Goal: Task Accomplishment & Management: Complete application form

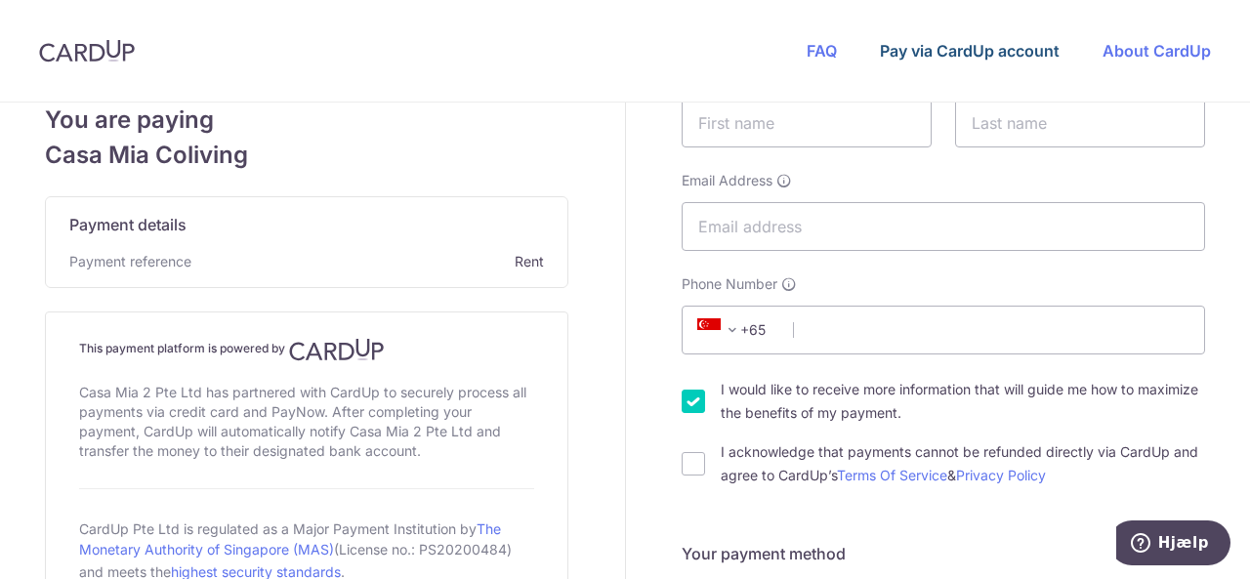
scroll to position [238, 0]
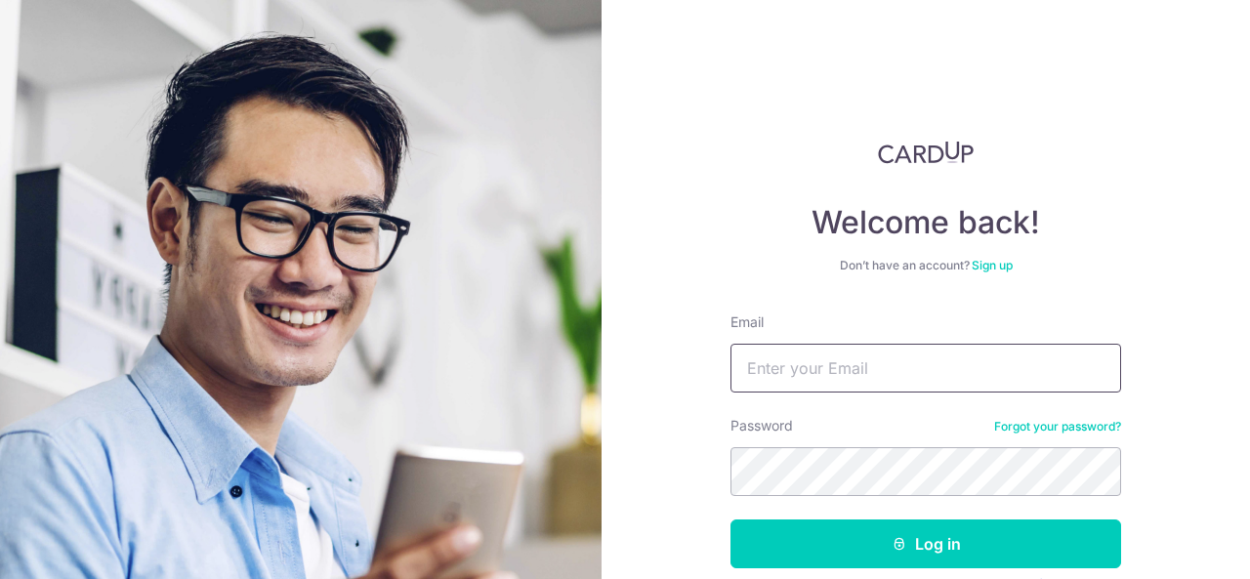
click at [830, 370] on input "Email" at bounding box center [925, 368] width 390 height 49
type input "mateba7yaqoob@gmail.com"
click at [730, 519] on button "Log in" at bounding box center [925, 543] width 390 height 49
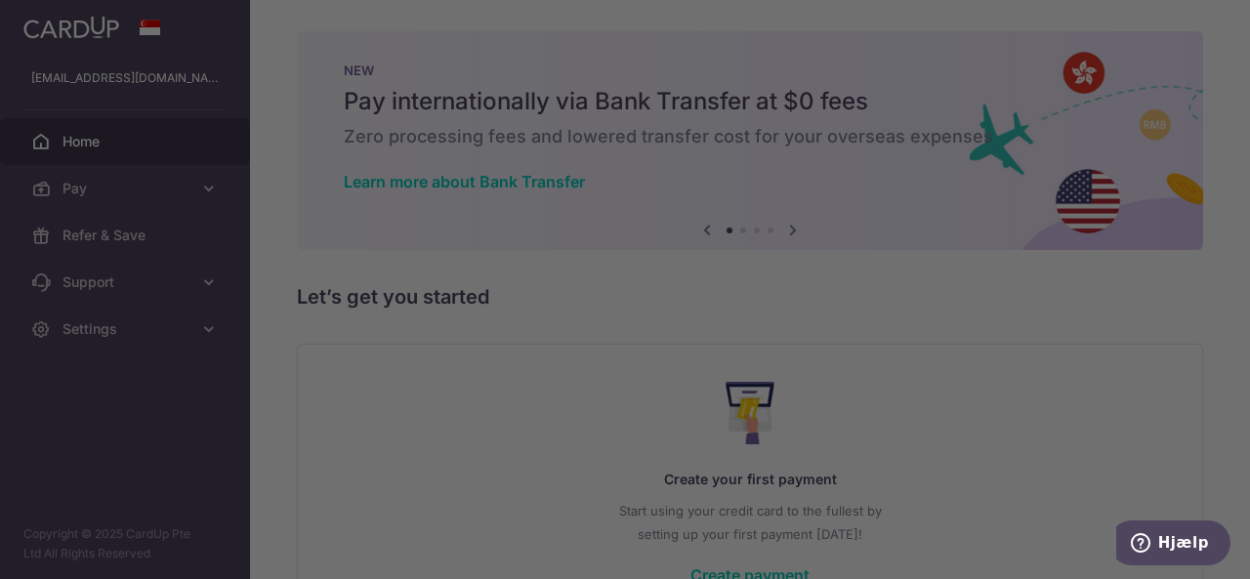
click at [843, 11] on div at bounding box center [631, 292] width 1262 height 585
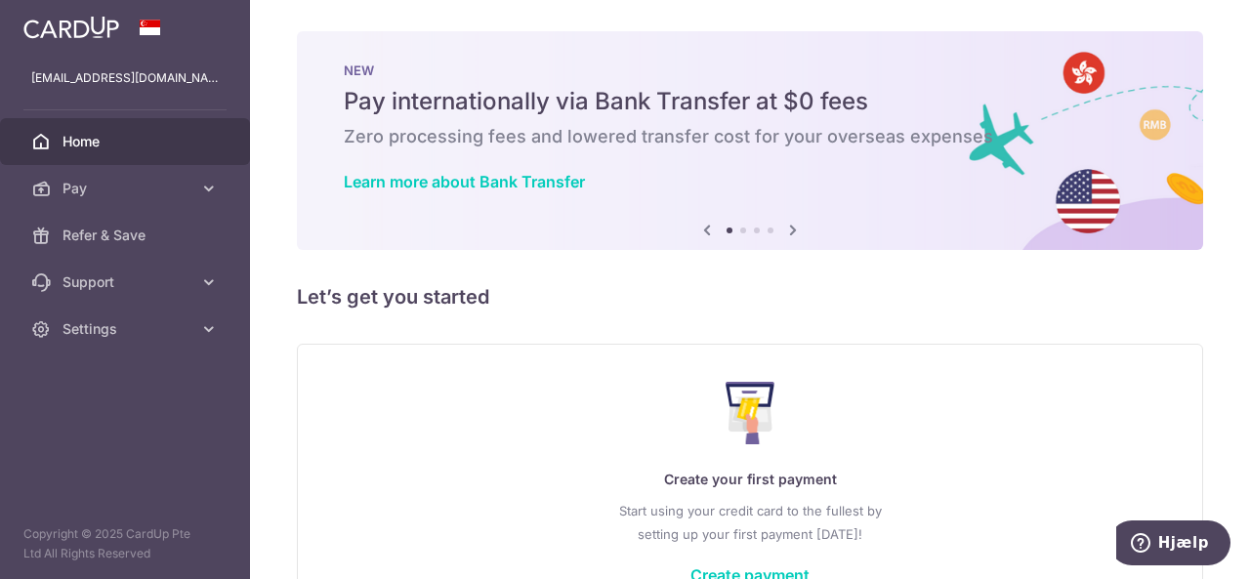
scroll to position [133, 0]
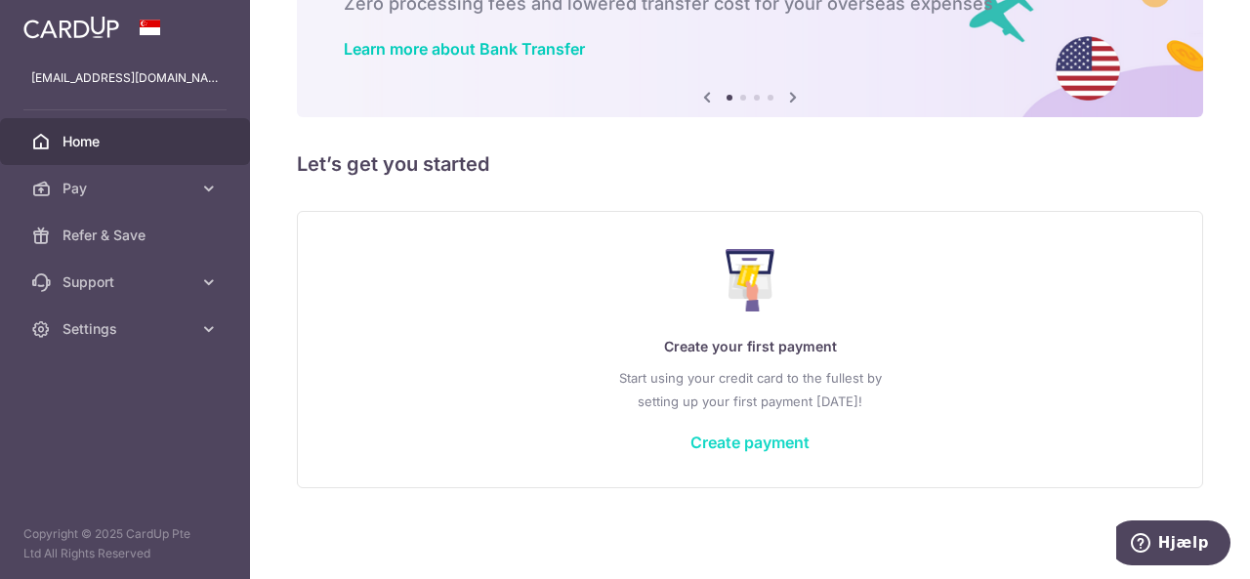
click at [734, 437] on link "Create payment" at bounding box center [749, 442] width 119 height 20
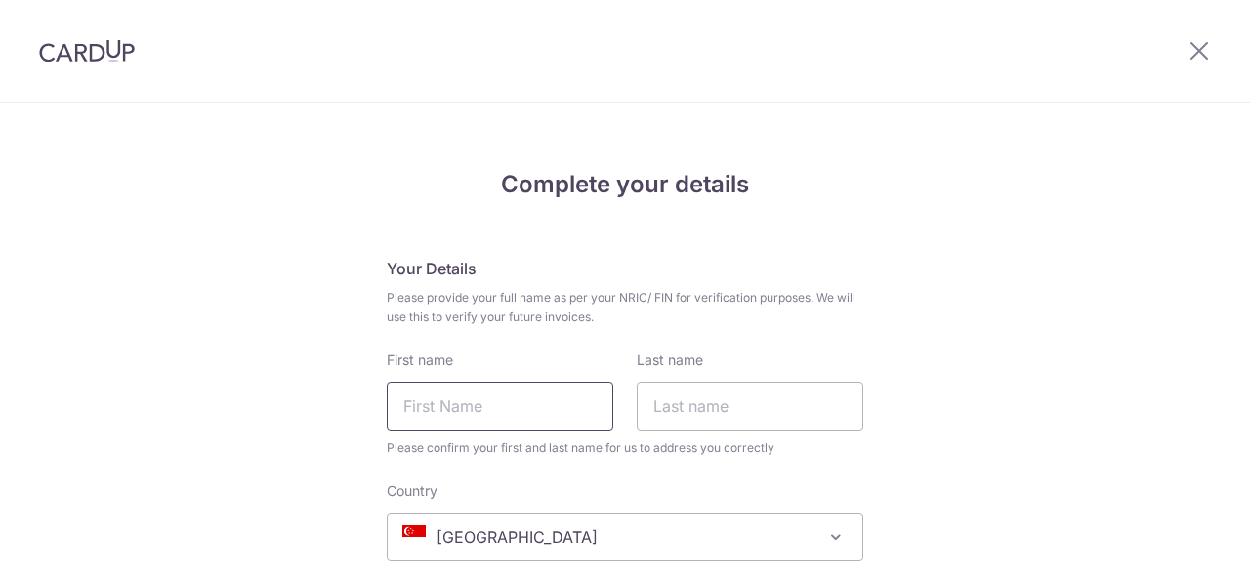
click at [408, 411] on input "First name" at bounding box center [500, 406] width 226 height 49
type input "Mateba"
type input "Yaqoob"
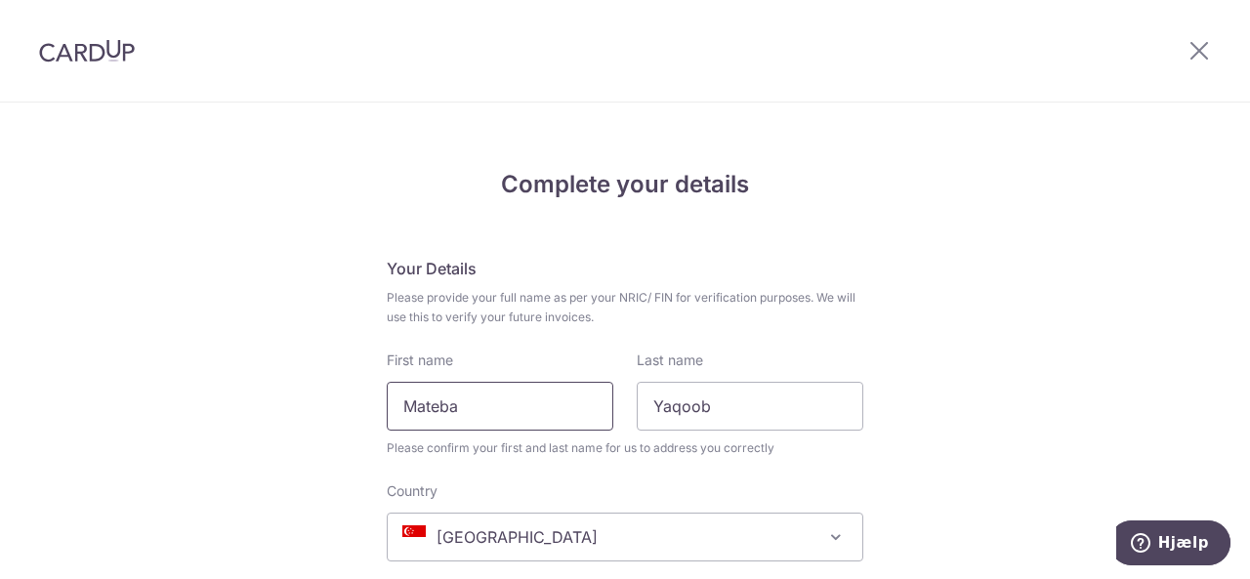
select select "[GEOGRAPHIC_DATA]"
type input "30221343"
type input "Landlyst Vænge 134"
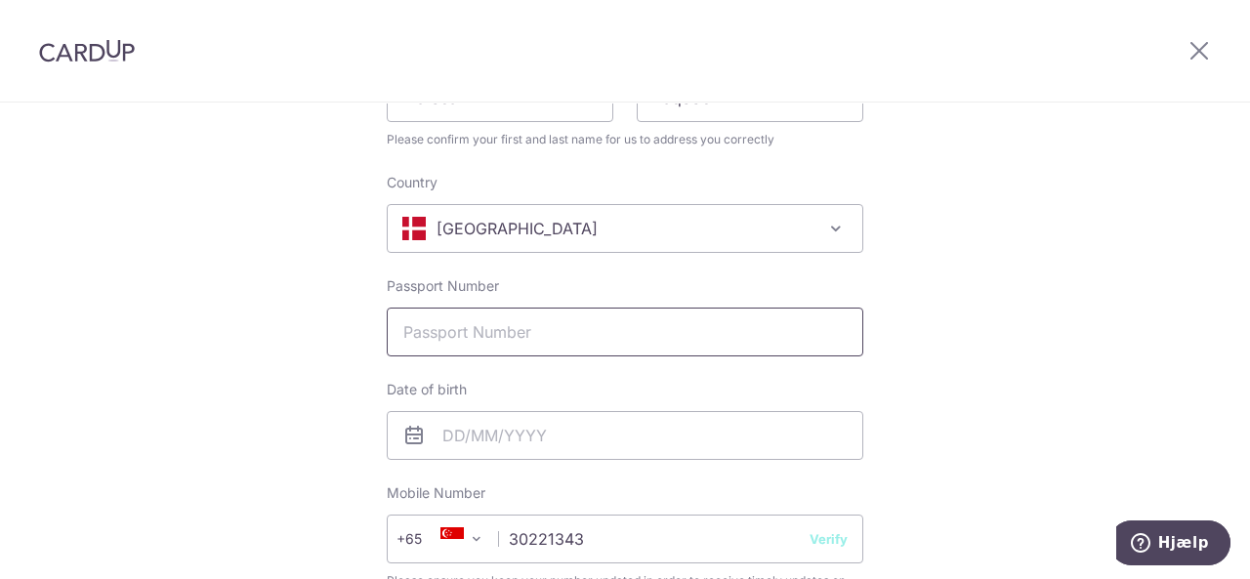
click at [477, 325] on input "Passport Number" at bounding box center [625, 332] width 476 height 49
type input "213641530"
click at [457, 436] on input "text" at bounding box center [625, 435] width 476 height 49
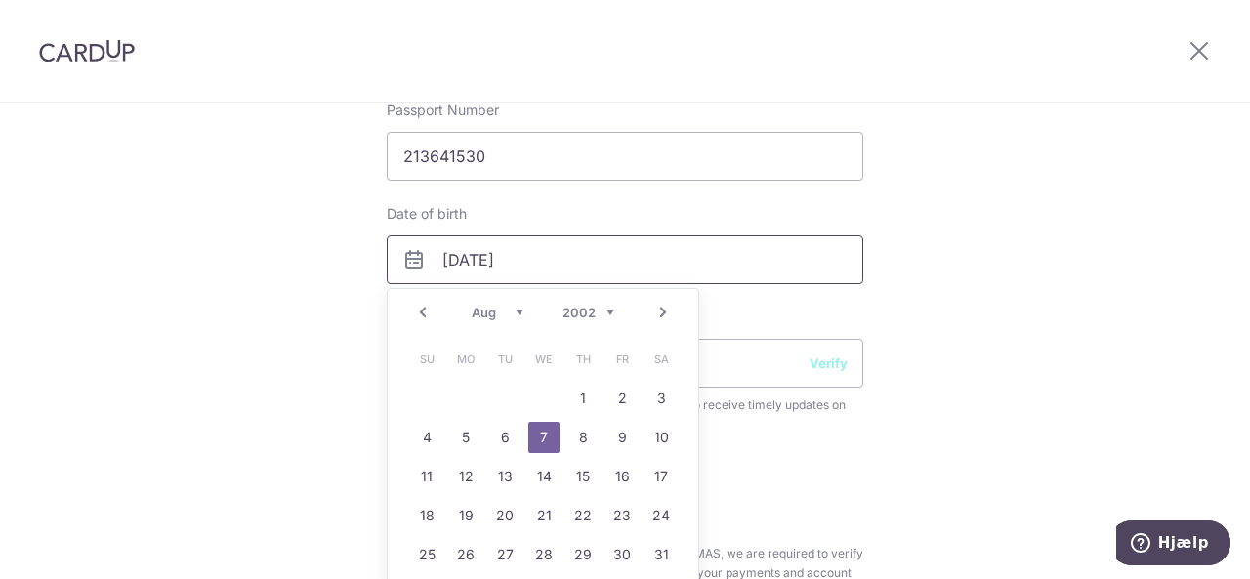
scroll to position [491, 0]
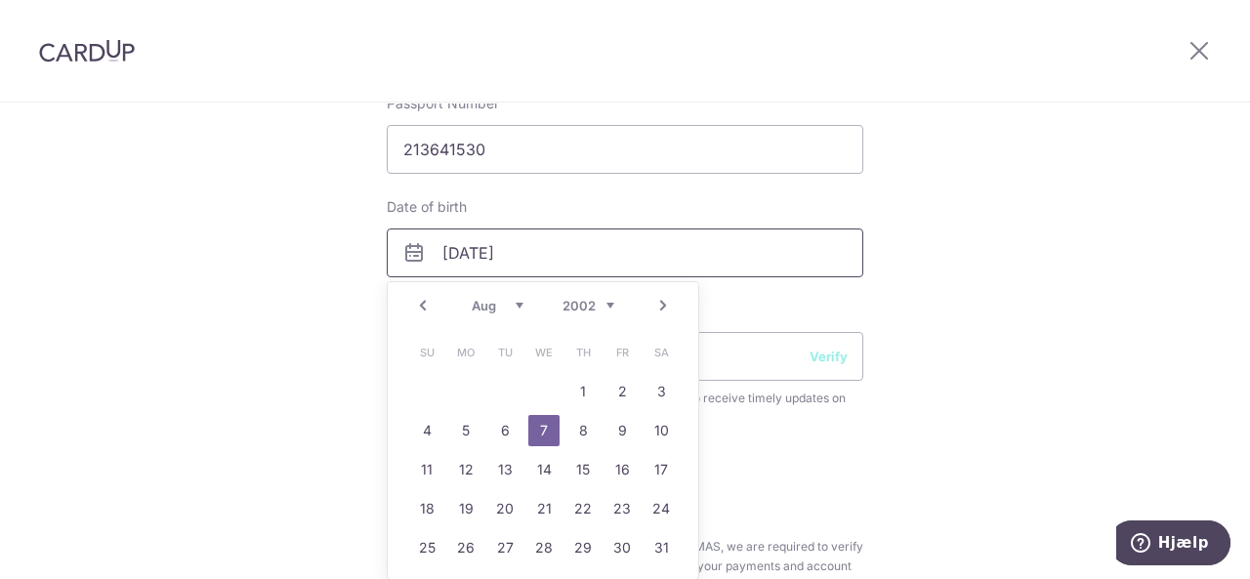
type input "[DATE]"
click at [542, 439] on link "7" at bounding box center [543, 430] width 31 height 31
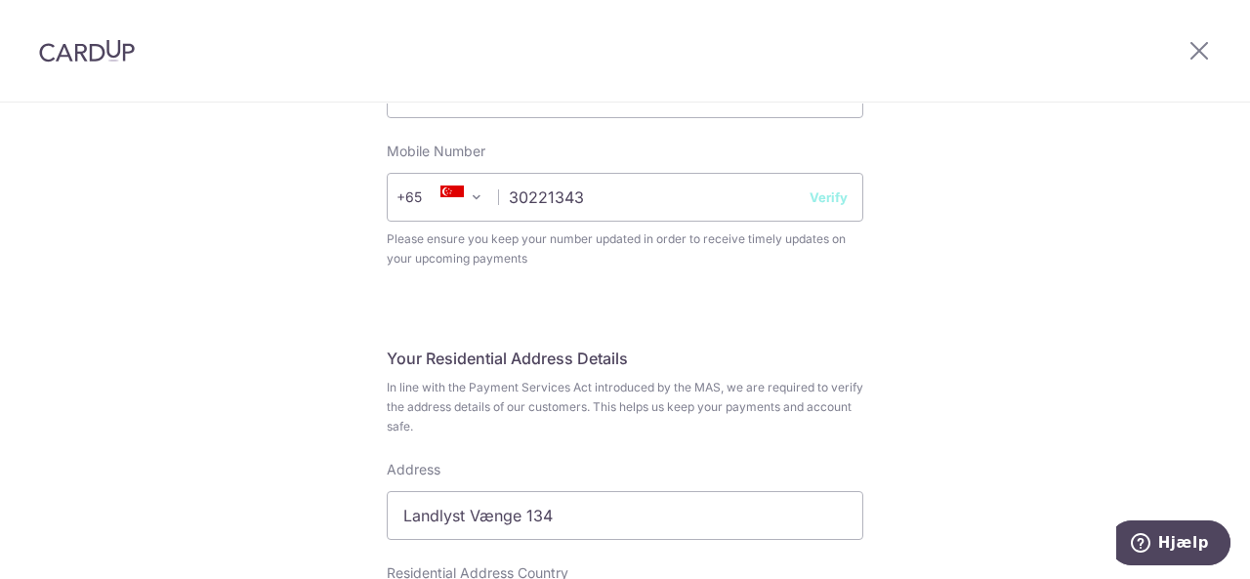
scroll to position [651, 0]
click at [432, 201] on span "+65" at bounding box center [422, 196] width 53 height 23
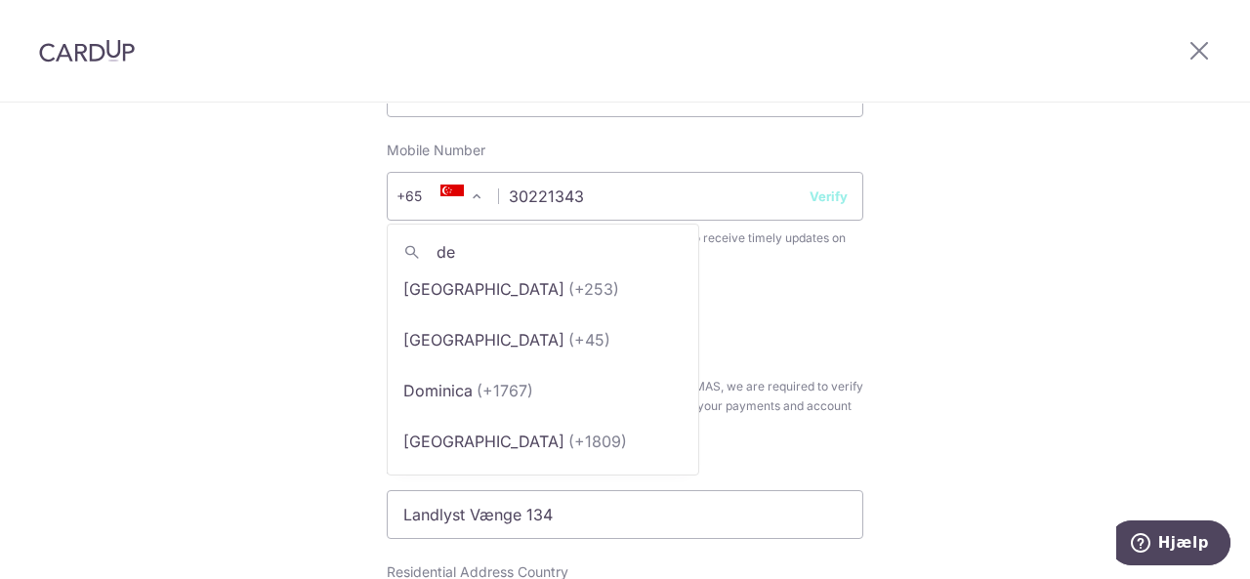
scroll to position [0, 0]
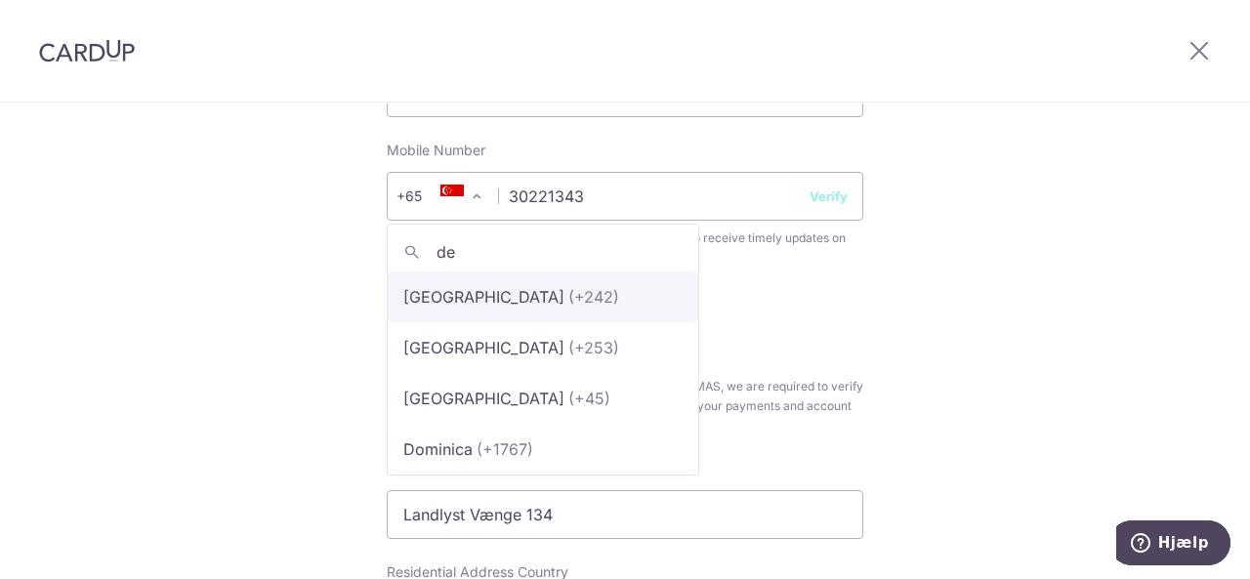
type input "den"
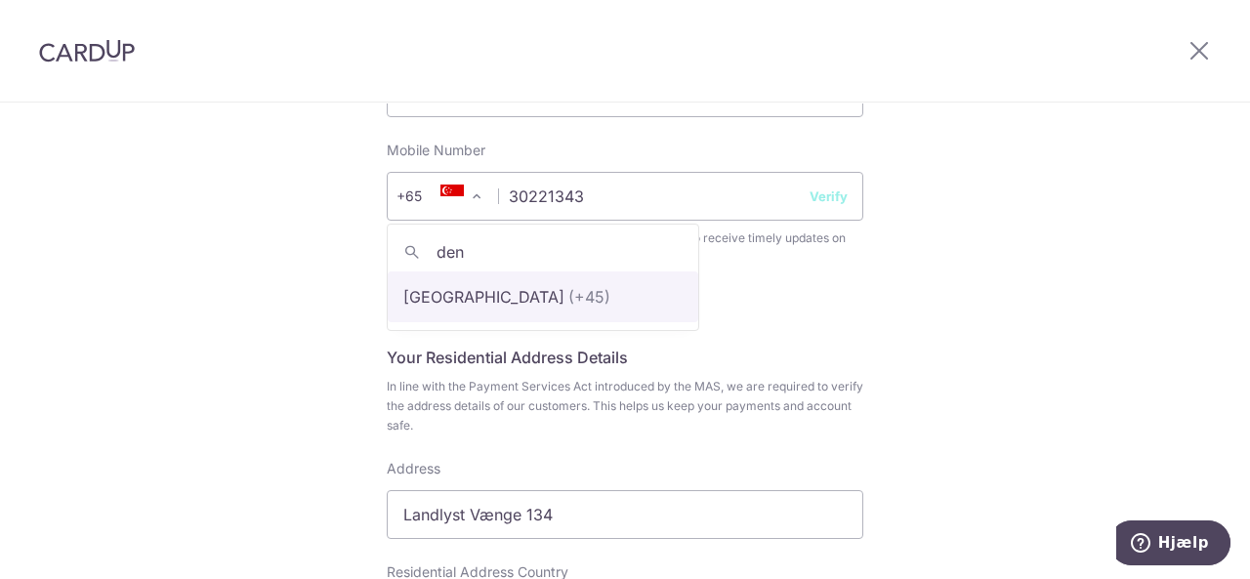
select select "59"
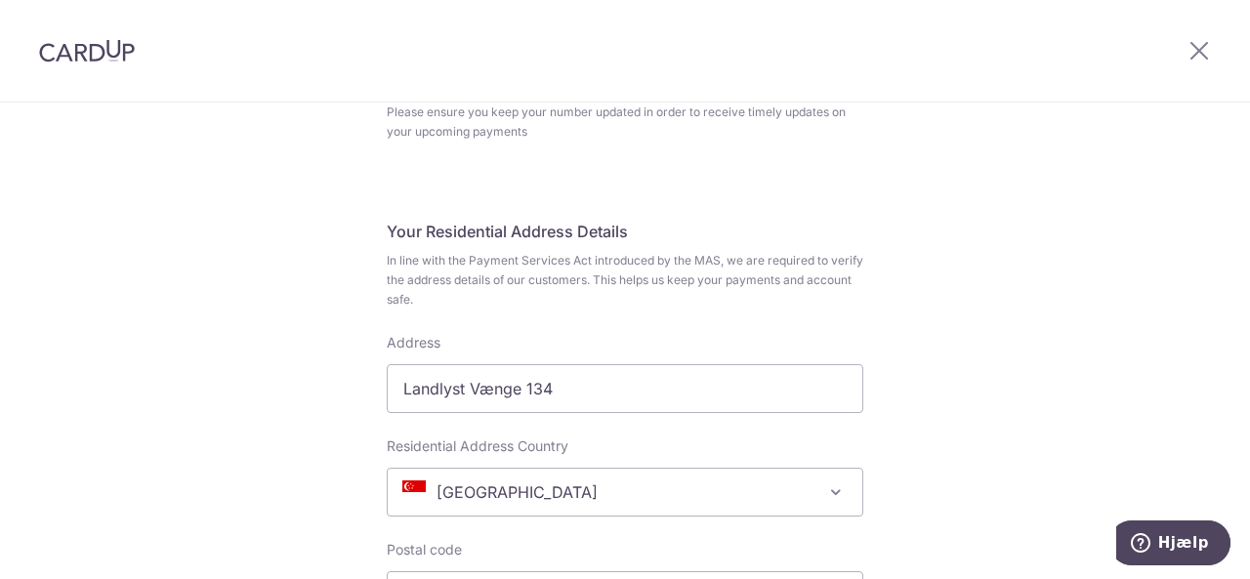
scroll to position [718, 0]
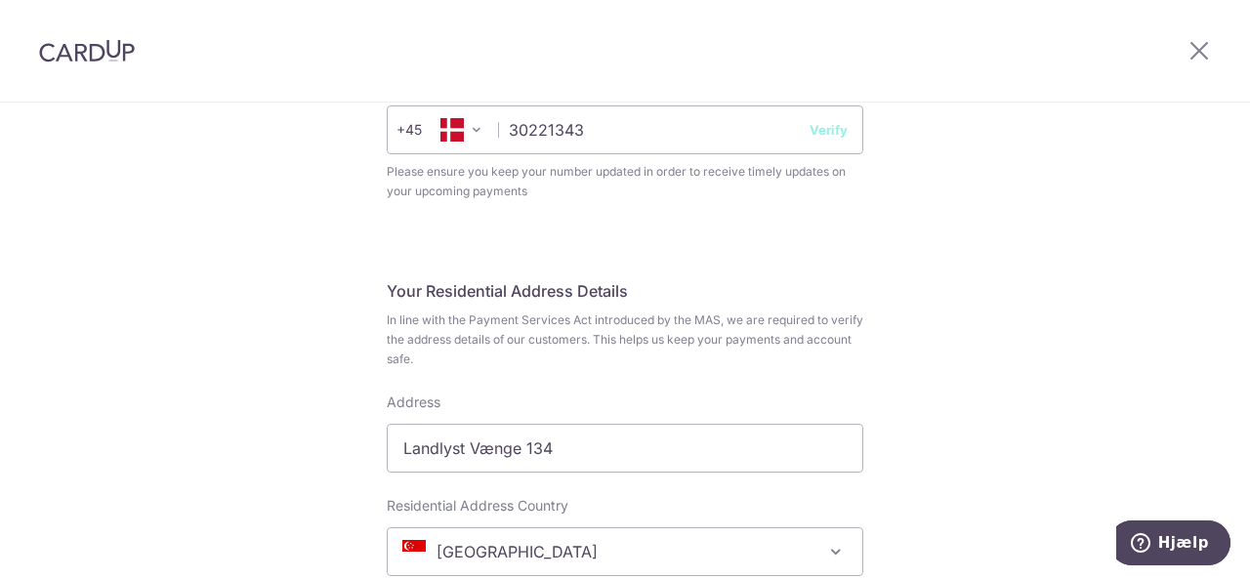
click at [821, 132] on button "Verify" at bounding box center [828, 130] width 38 height 20
click at [821, 134] on button "Verify" at bounding box center [828, 130] width 38 height 20
click at [719, 138] on input "30221343" at bounding box center [625, 129] width 476 height 49
type input "3"
type input "30221343"
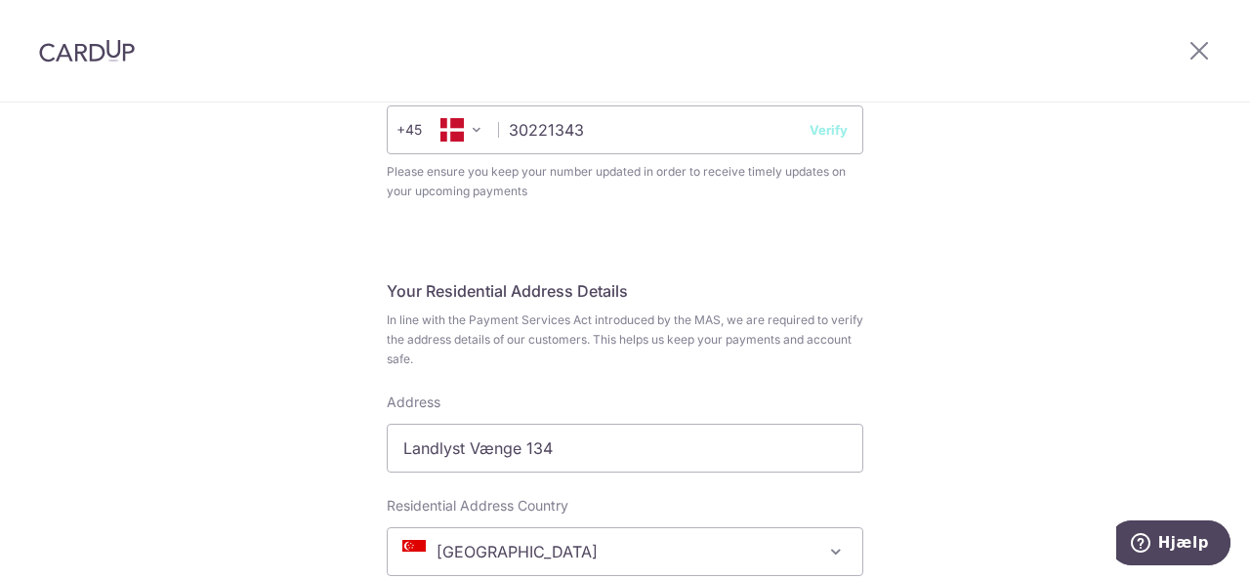
click at [812, 138] on button "Verify" at bounding box center [828, 130] width 38 height 20
click at [818, 132] on button "Verify" at bounding box center [828, 130] width 38 height 20
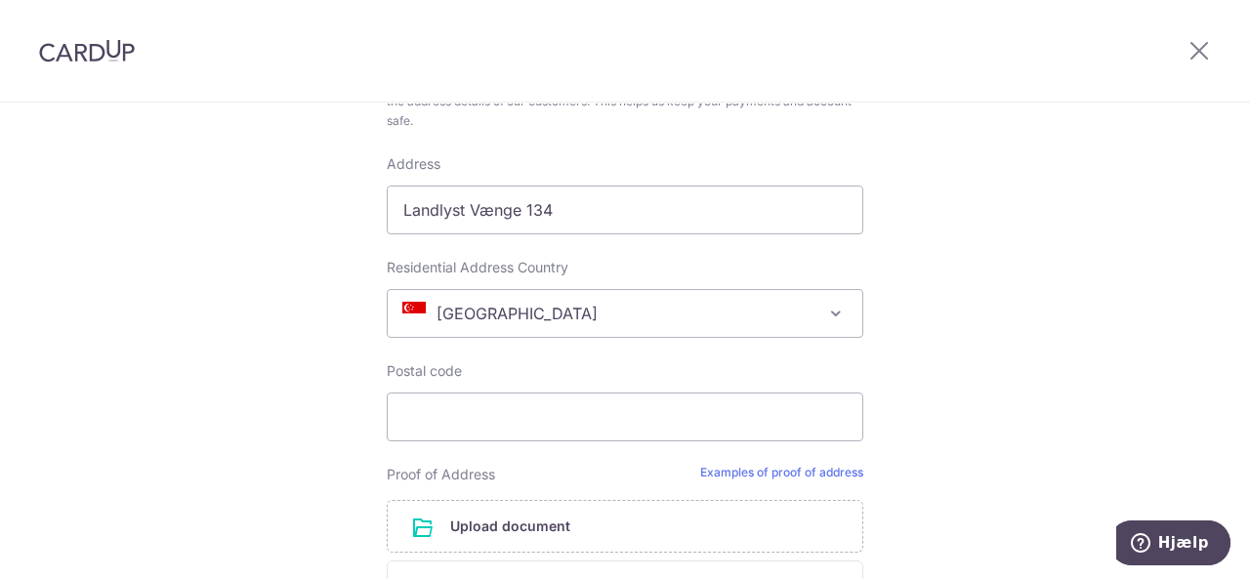
scroll to position [960, 0]
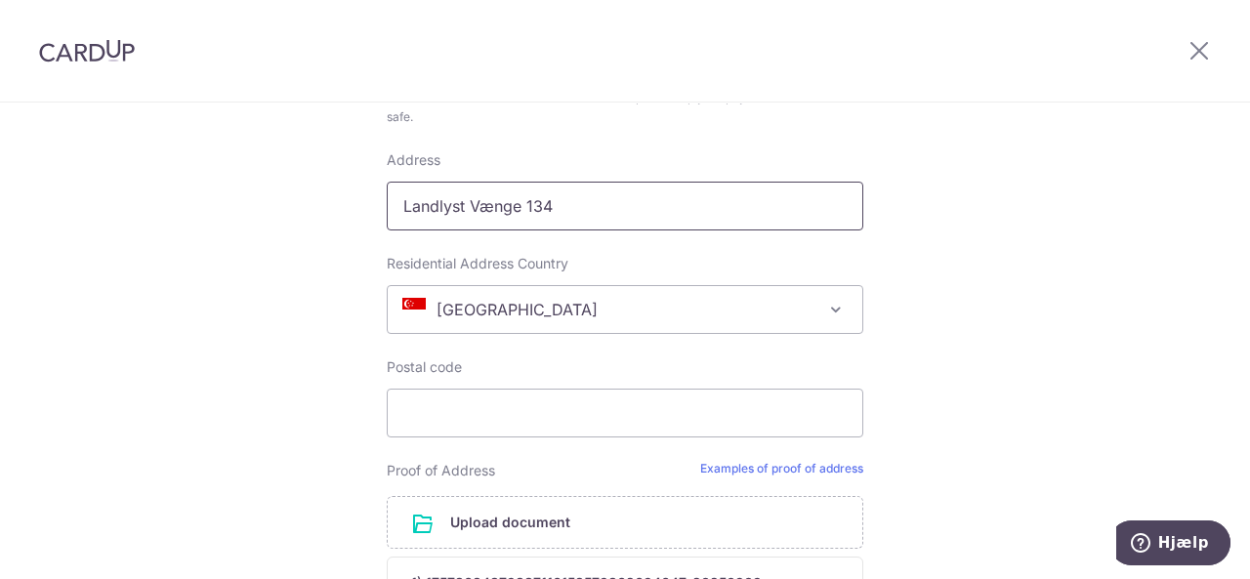
click at [449, 210] on input "Landlyst Vænge 134" at bounding box center [625, 206] width 476 height 49
type input "Strandgården 14, 2. Th"
click at [459, 309] on span "[GEOGRAPHIC_DATA]" at bounding box center [625, 309] width 474 height 47
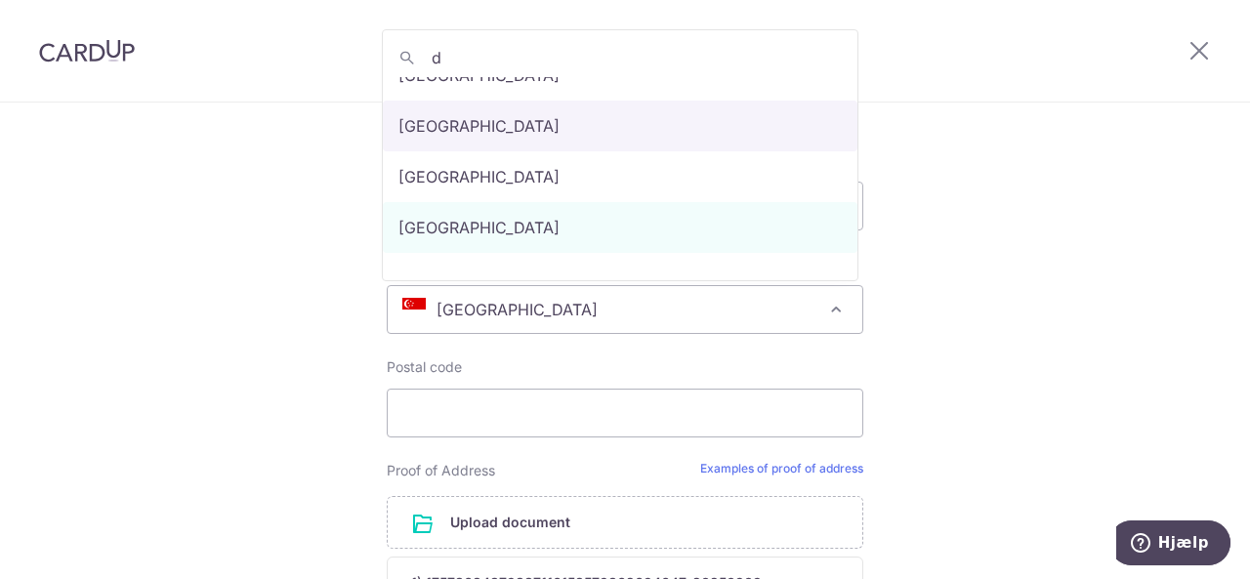
scroll to position [0, 0]
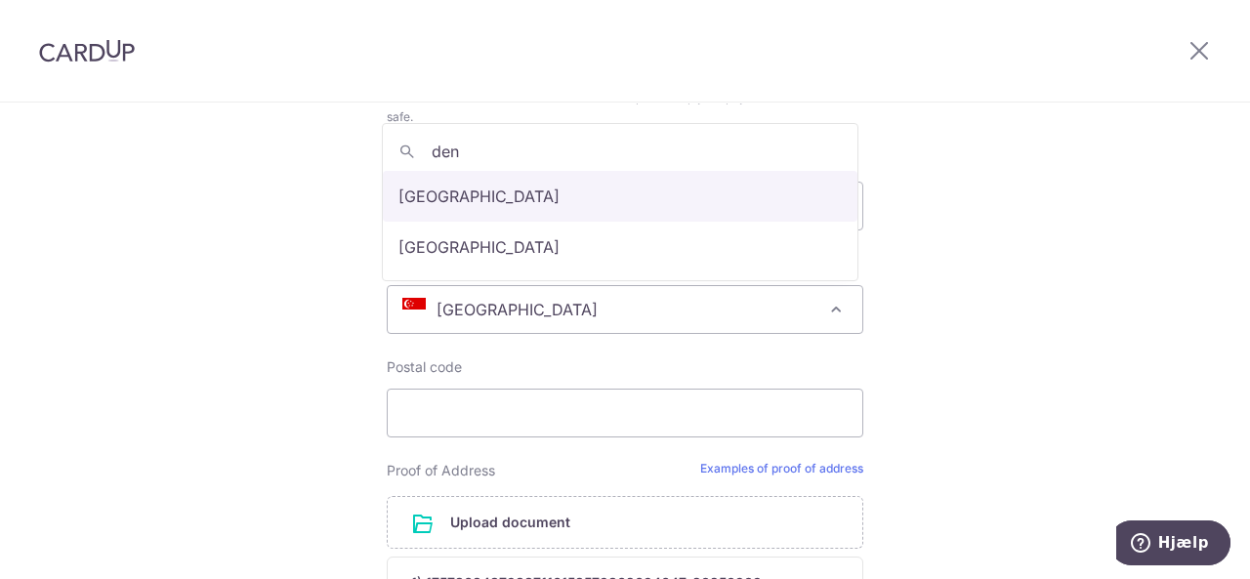
type input "den"
select select "59"
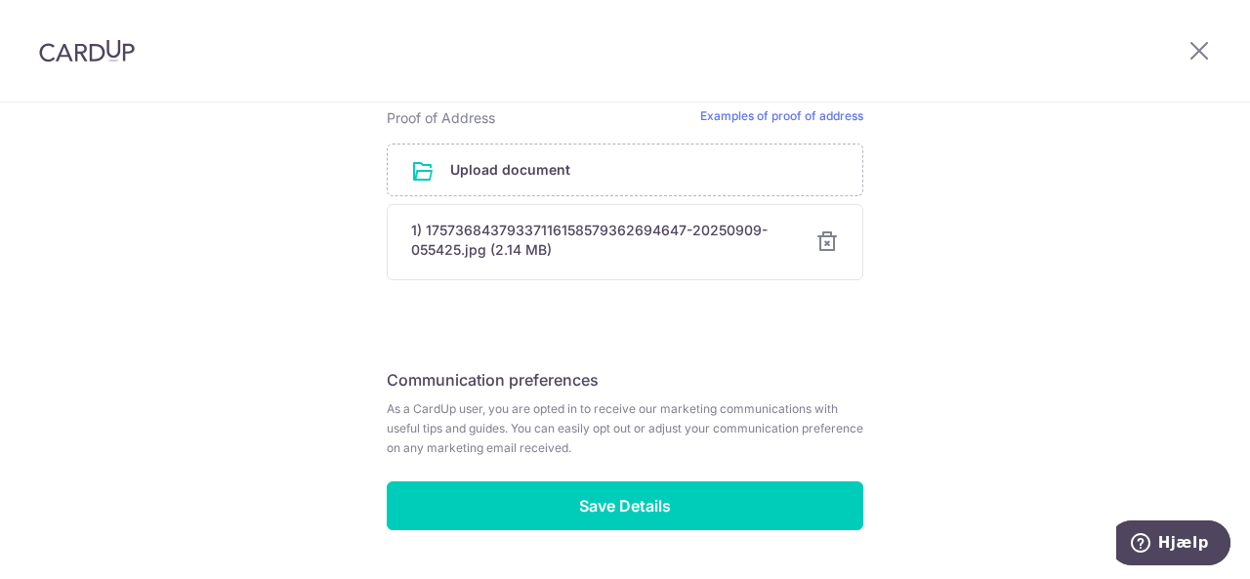
scroll to position [1313, 0]
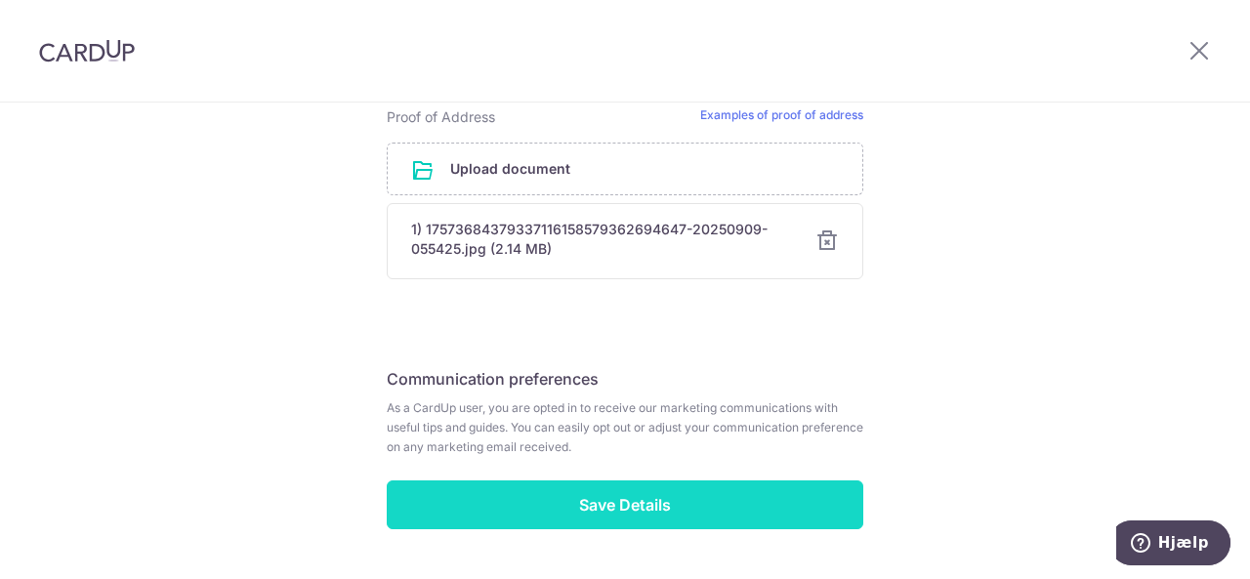
type input "2635"
click at [411, 481] on input "Save Details" at bounding box center [625, 504] width 476 height 49
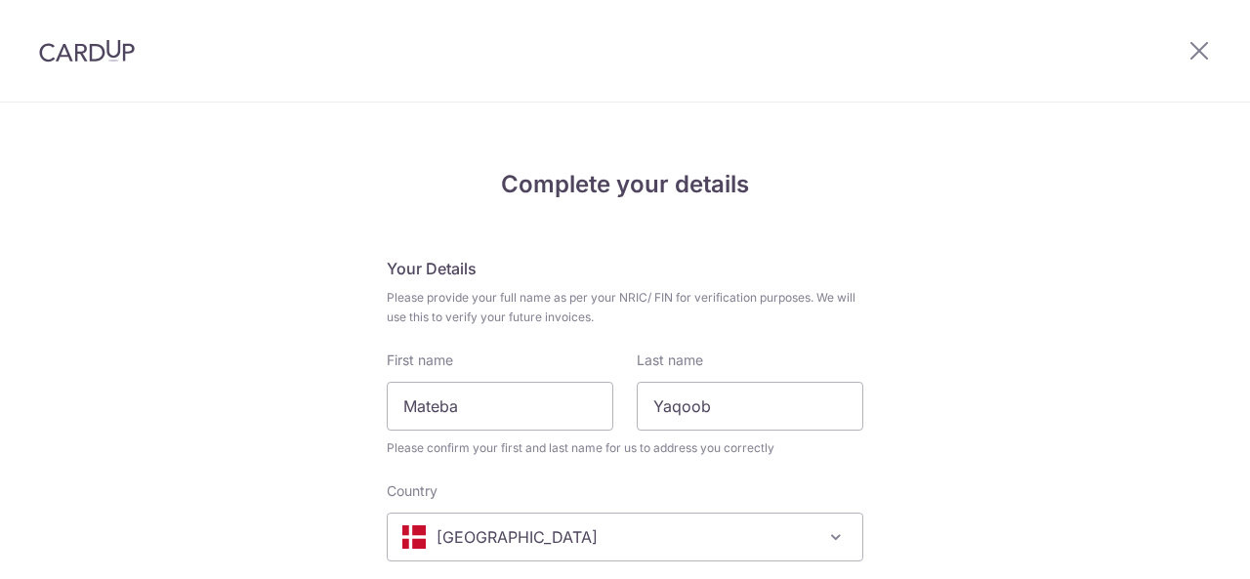
scroll to position [559, 0]
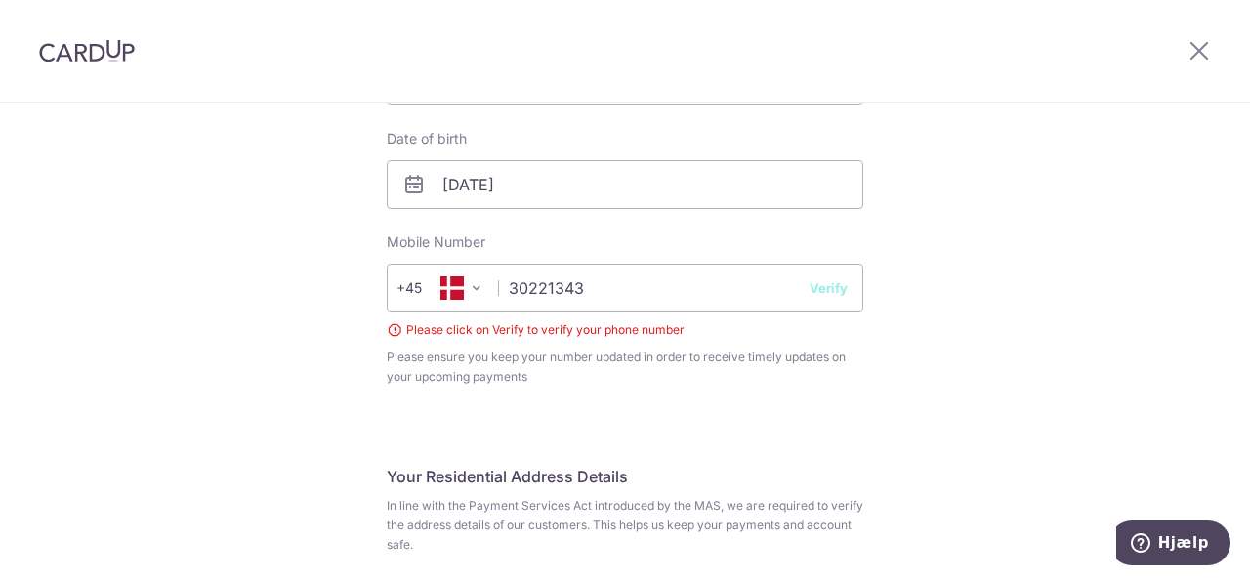
click at [824, 286] on button "Verify" at bounding box center [828, 288] width 38 height 20
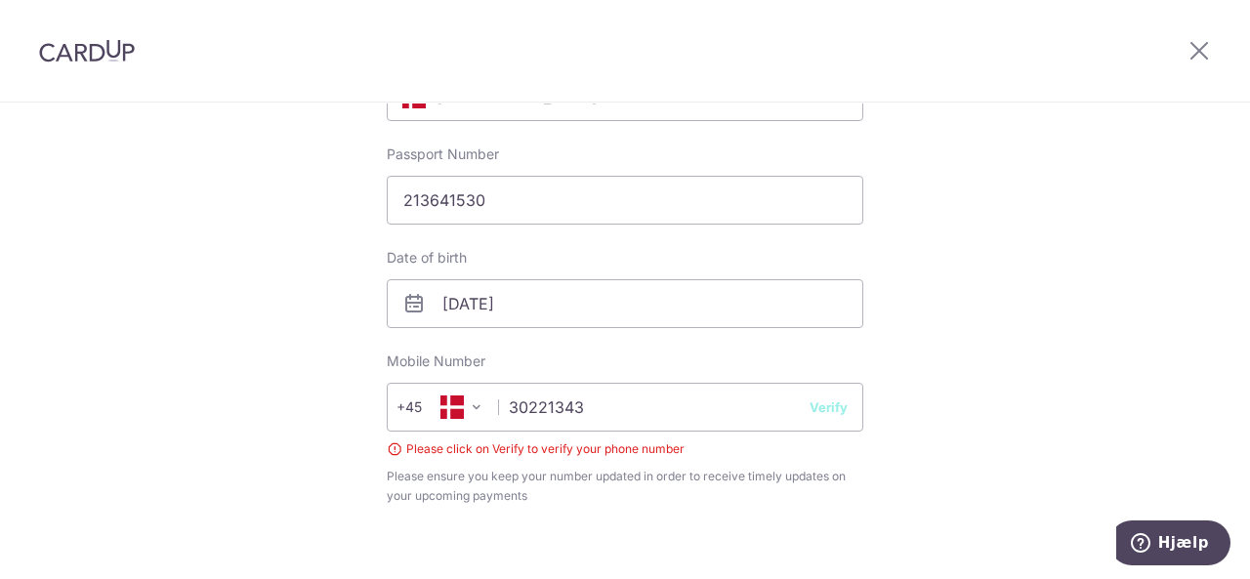
scroll to position [496, 0]
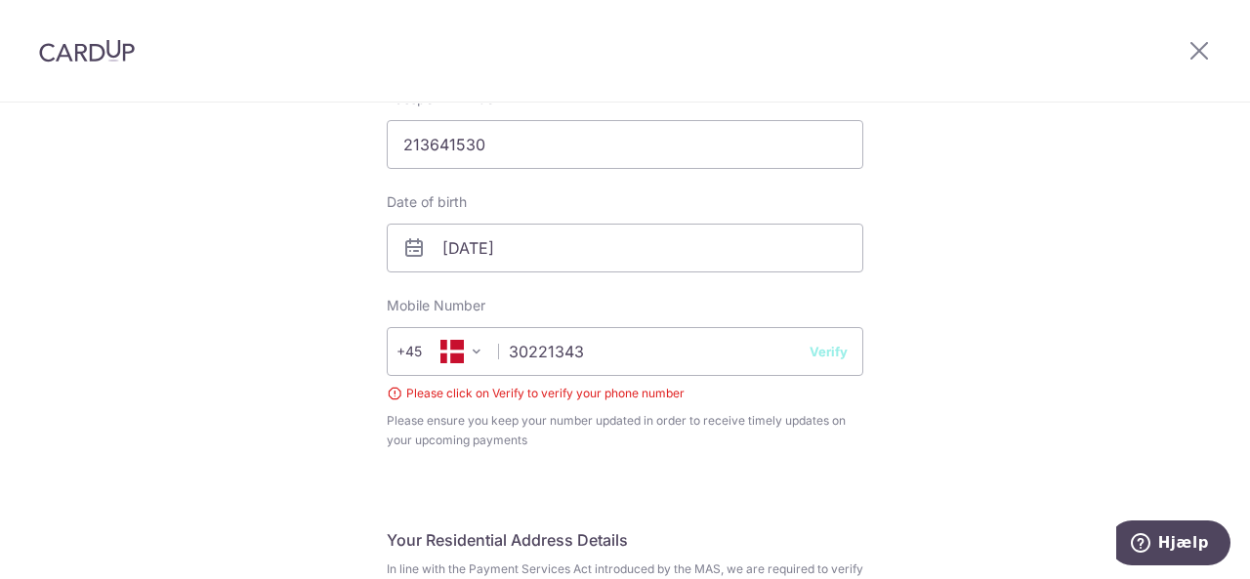
click at [834, 354] on button "Verify" at bounding box center [828, 352] width 38 height 20
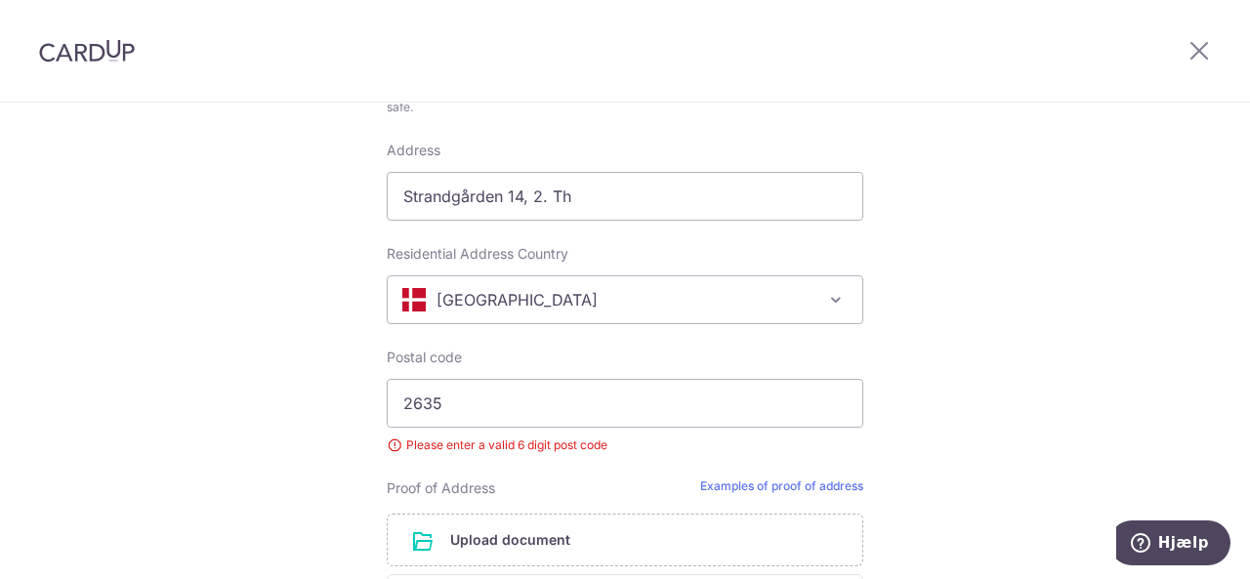
scroll to position [998, 0]
click at [387, 401] on input "2635" at bounding box center [625, 402] width 476 height 49
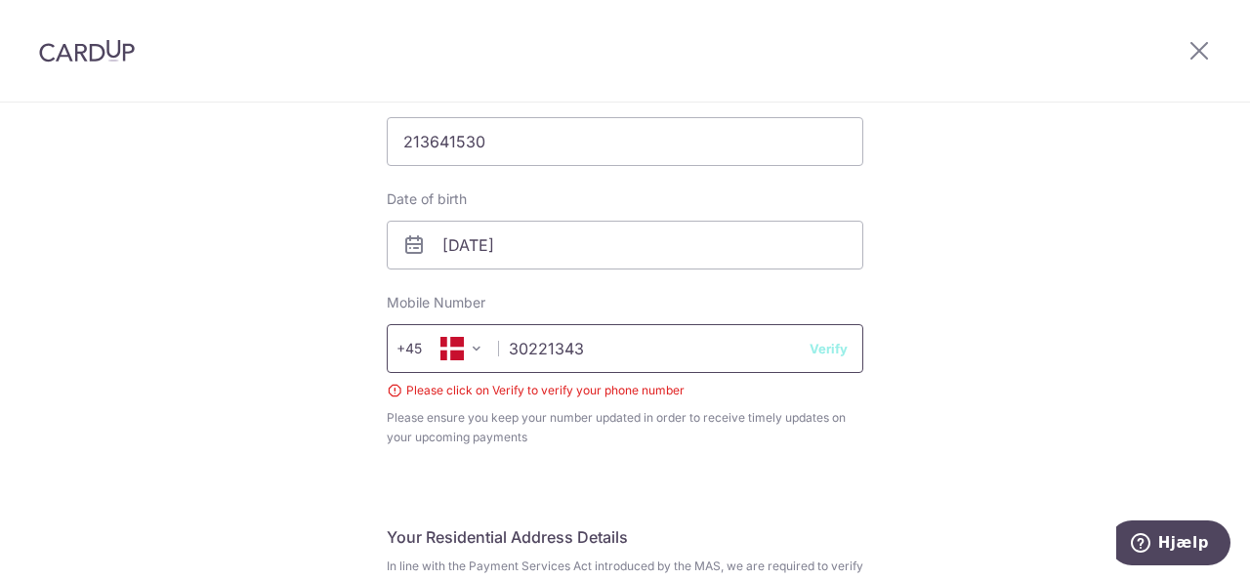
scroll to position [497, 0]
type input "002635"
click at [816, 352] on button "Verify" at bounding box center [828, 351] width 38 height 20
click at [695, 351] on input "30221343" at bounding box center [625, 350] width 476 height 49
click at [846, 356] on input "30221343" at bounding box center [625, 350] width 476 height 49
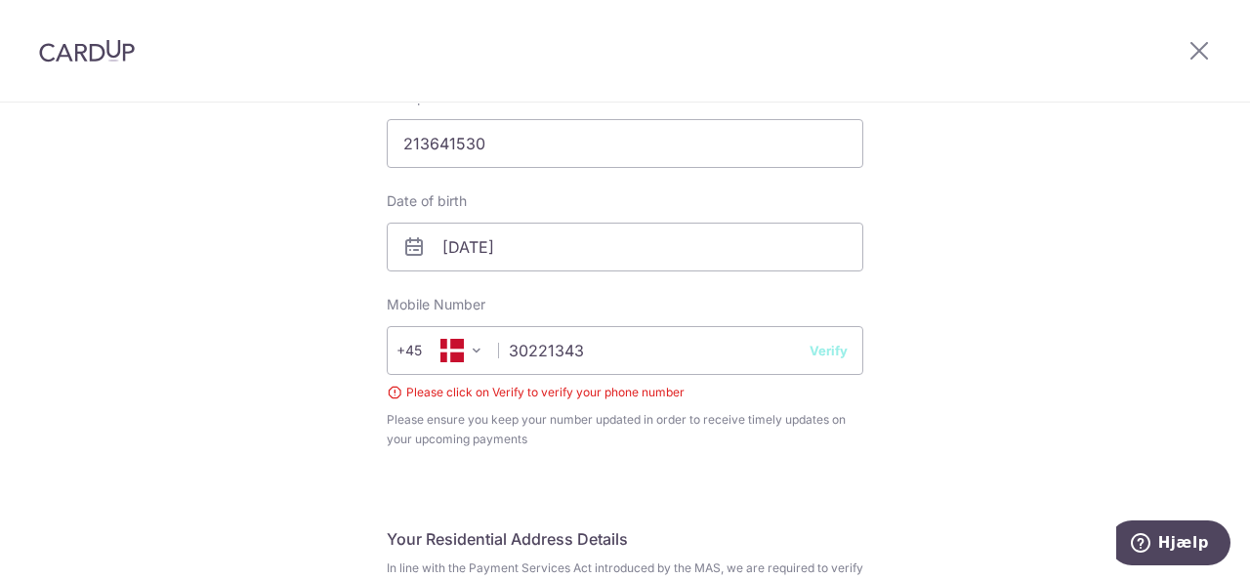
click at [824, 345] on button "Verify" at bounding box center [828, 351] width 38 height 20
click at [628, 372] on input "30221343" at bounding box center [625, 350] width 476 height 49
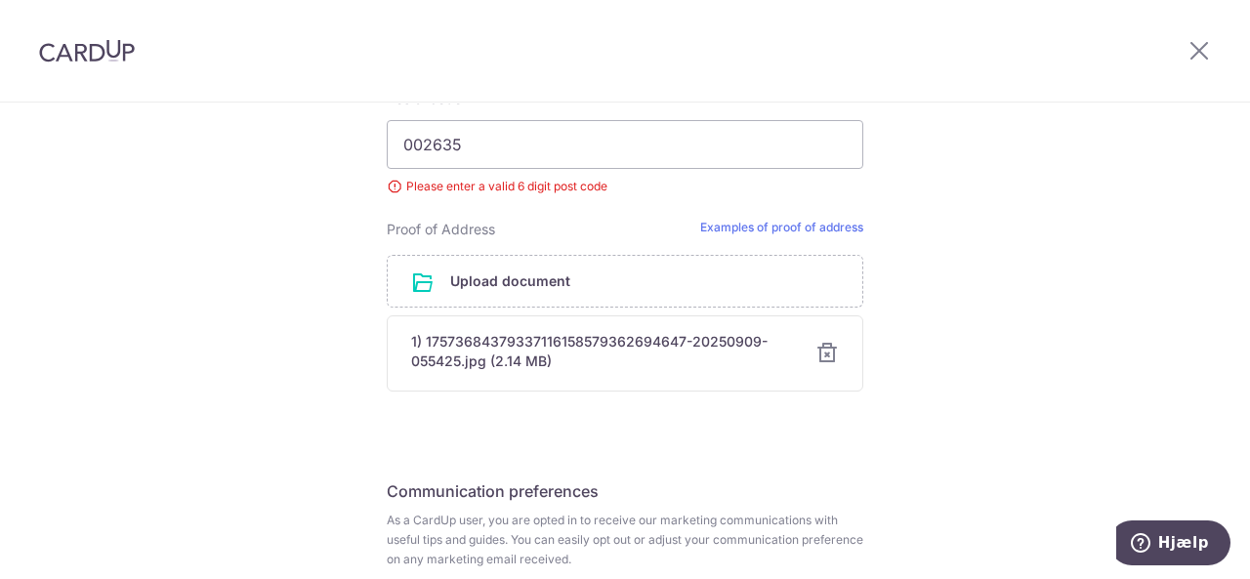
scroll to position [1423, 0]
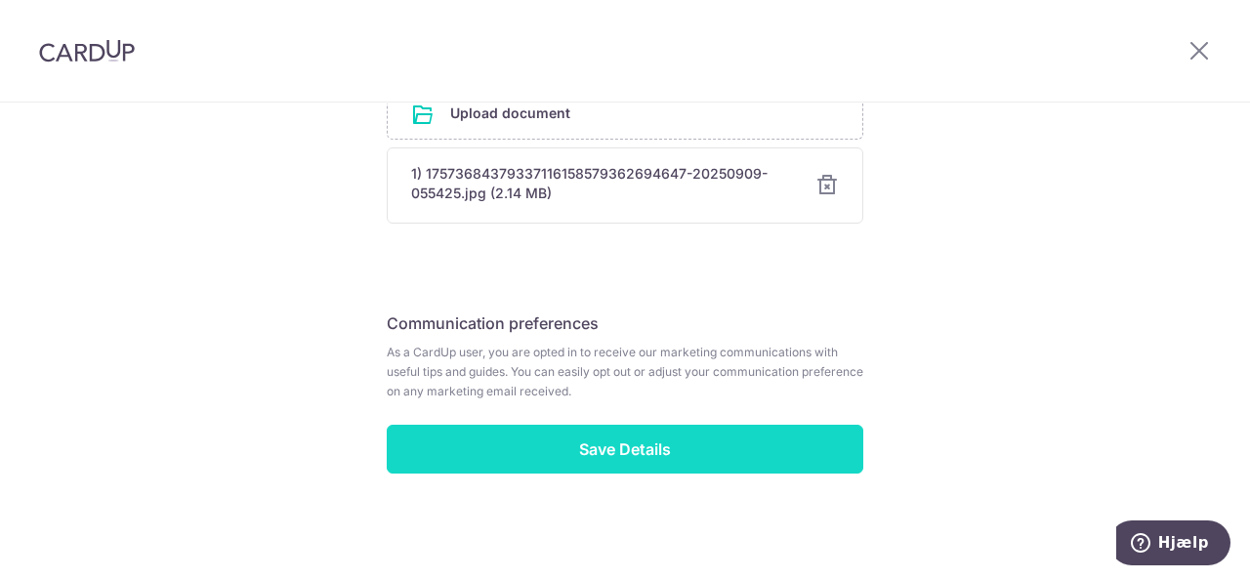
click at [714, 436] on input "Save Details" at bounding box center [625, 449] width 476 height 49
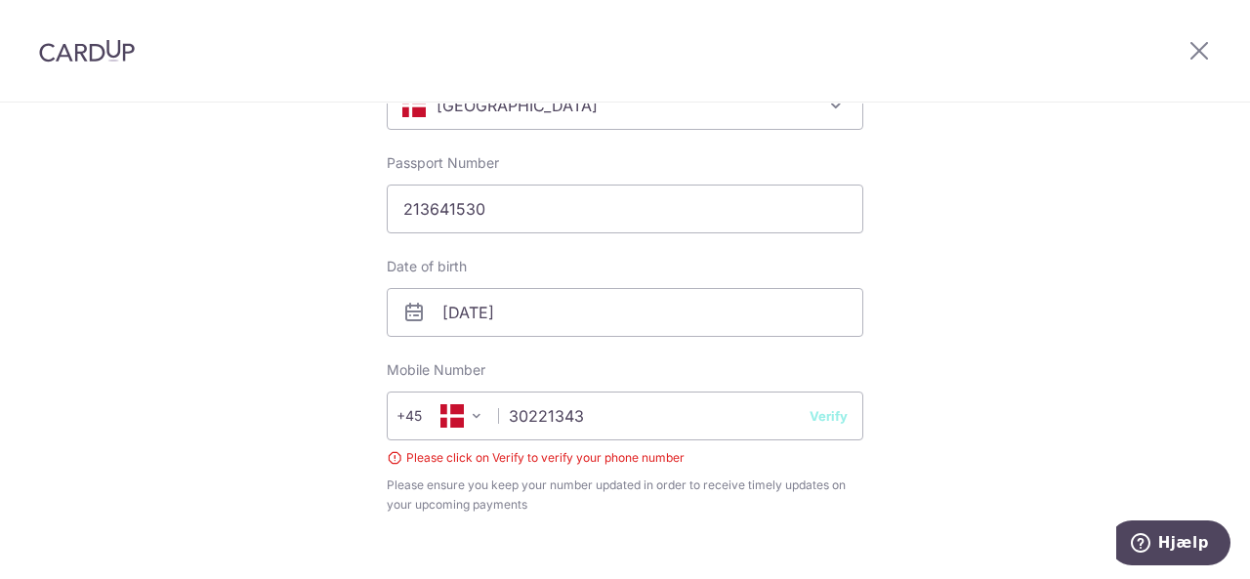
scroll to position [432, 0]
click at [393, 450] on div "Please click on Verify to verify your phone number" at bounding box center [625, 457] width 476 height 20
click at [387, 456] on div "Please click on Verify to verify your phone number" at bounding box center [625, 457] width 476 height 20
click at [822, 412] on button "Verify" at bounding box center [828, 415] width 38 height 20
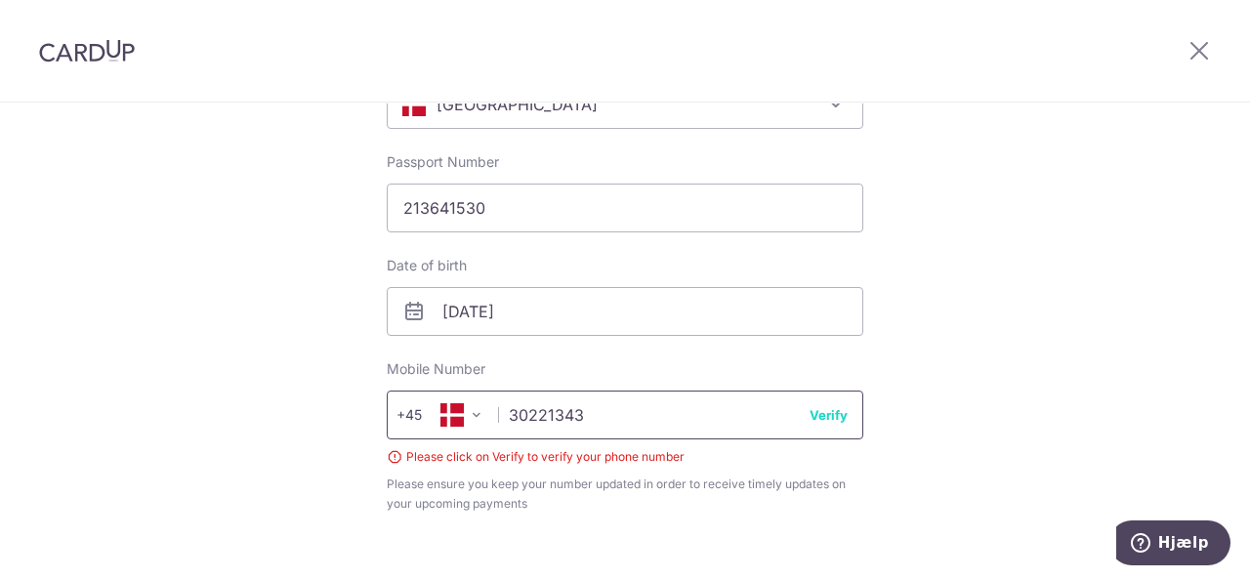
click at [802, 419] on input "30221343" at bounding box center [625, 414] width 476 height 49
click at [809, 418] on button "Verify" at bounding box center [828, 415] width 38 height 20
click at [813, 417] on button "Verify" at bounding box center [828, 415] width 38 height 20
click at [775, 423] on input "30221343" at bounding box center [625, 414] width 476 height 49
click at [819, 421] on button "Verify" at bounding box center [828, 415] width 38 height 20
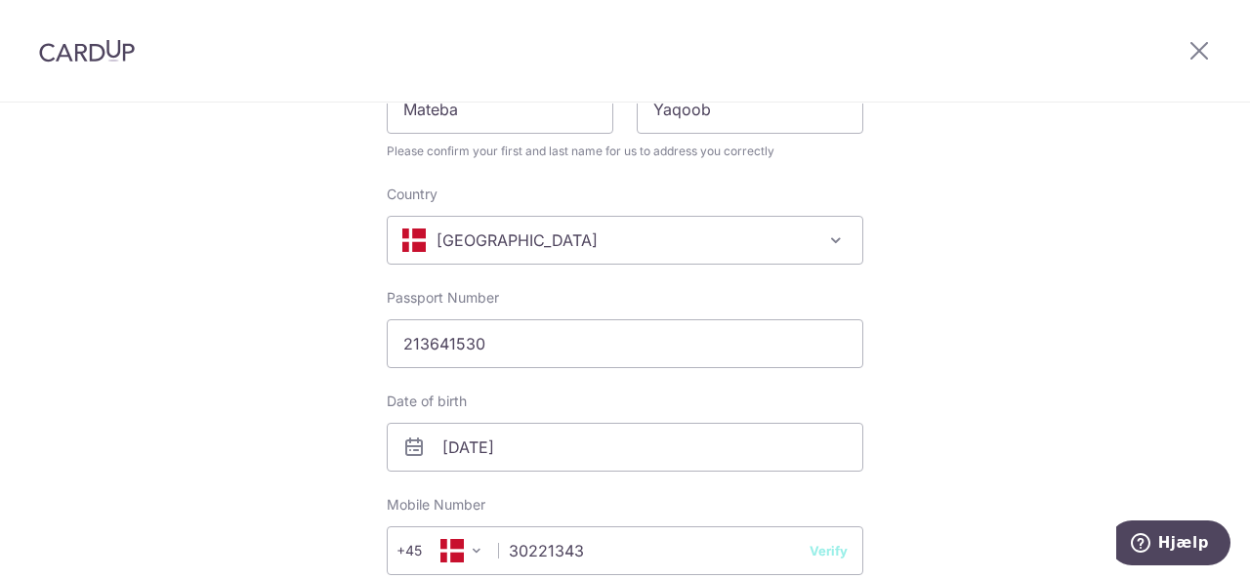
scroll to position [343, 0]
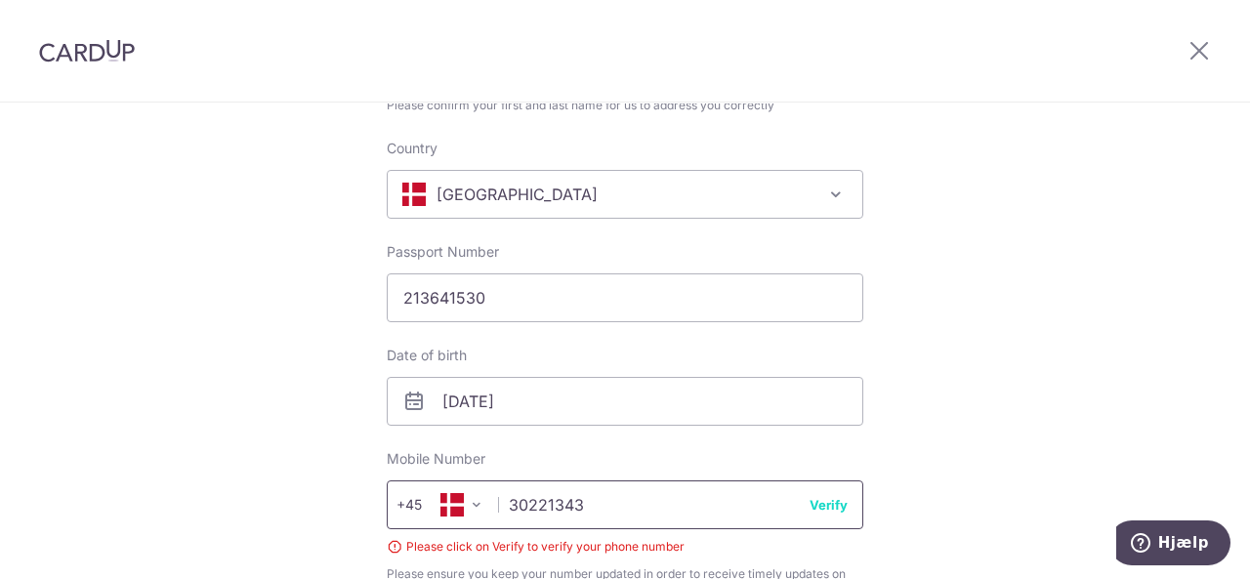
click at [600, 500] on input "30221343" at bounding box center [625, 504] width 476 height 49
click at [842, 498] on input "30221343" at bounding box center [625, 504] width 476 height 49
click at [802, 513] on input "30221343" at bounding box center [625, 504] width 476 height 49
click at [826, 501] on button "Verify" at bounding box center [828, 505] width 38 height 20
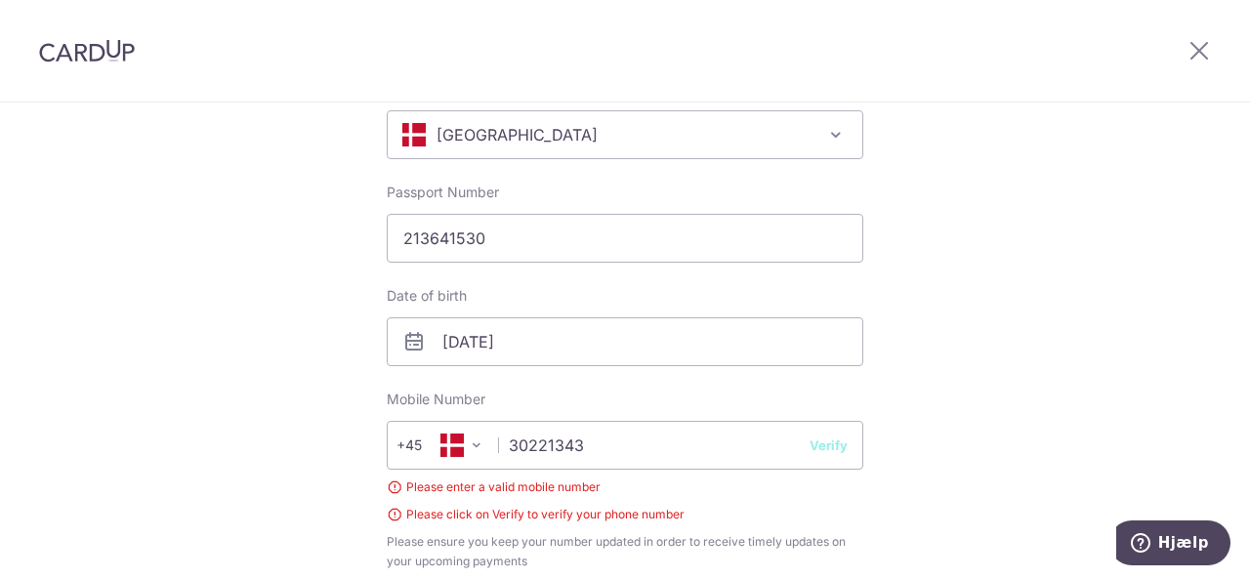
scroll to position [403, 0]
click at [658, 446] on input "30221343" at bounding box center [625, 444] width 476 height 49
click at [845, 457] on input "30221343" at bounding box center [625, 444] width 476 height 49
type input "30221343"
click at [827, 445] on button "Verify" at bounding box center [828, 444] width 38 height 20
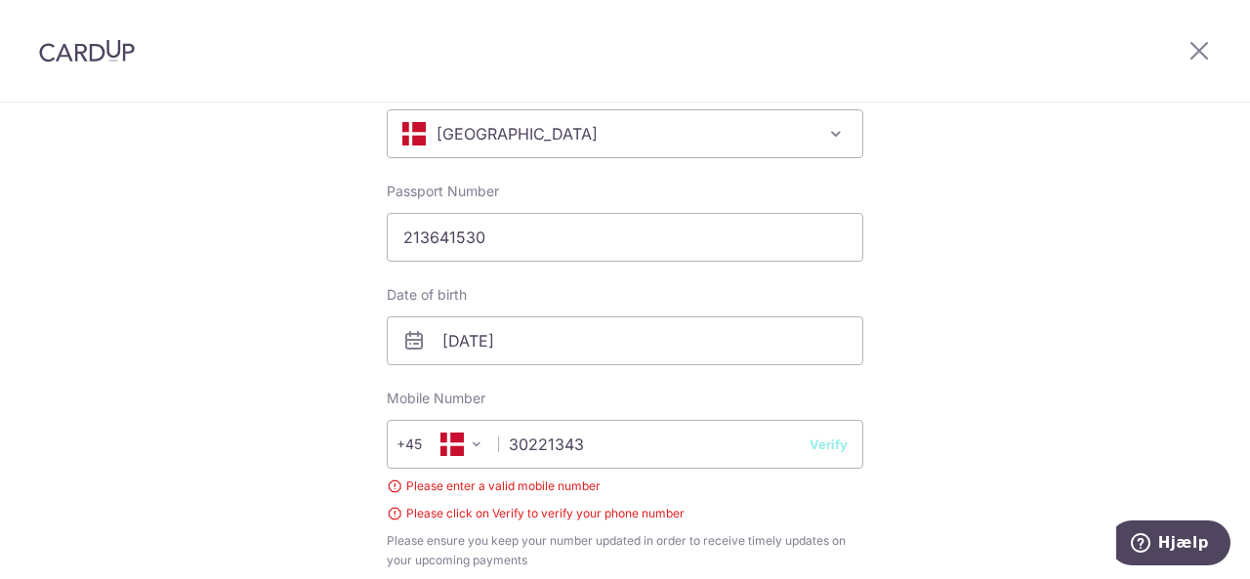
click at [827, 445] on button "Verify" at bounding box center [828, 444] width 38 height 20
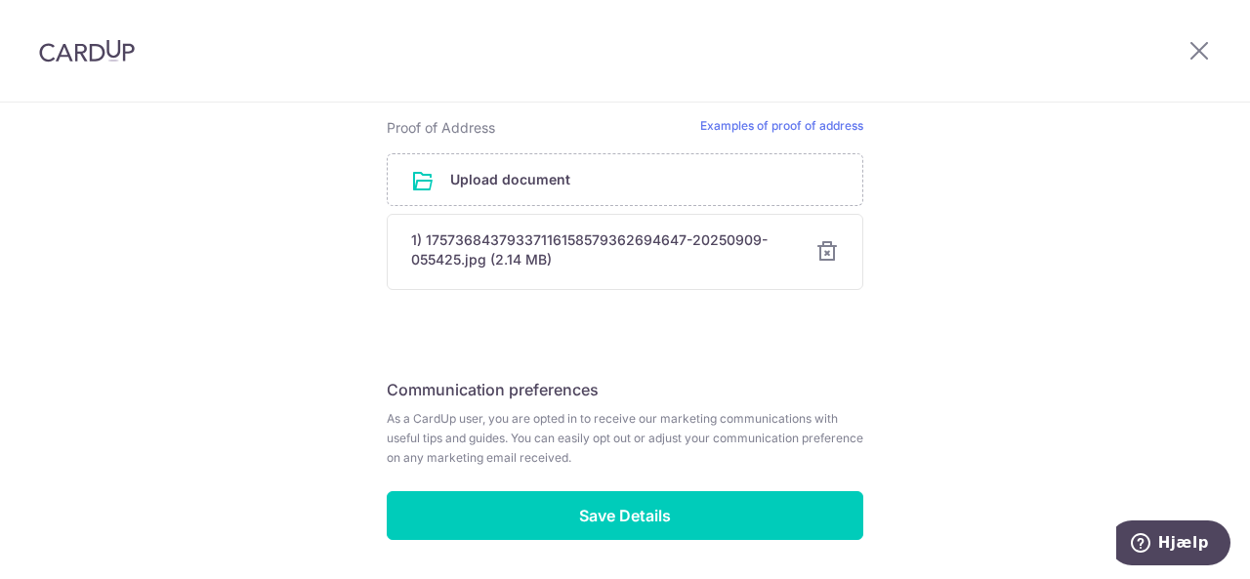
scroll to position [1423, 0]
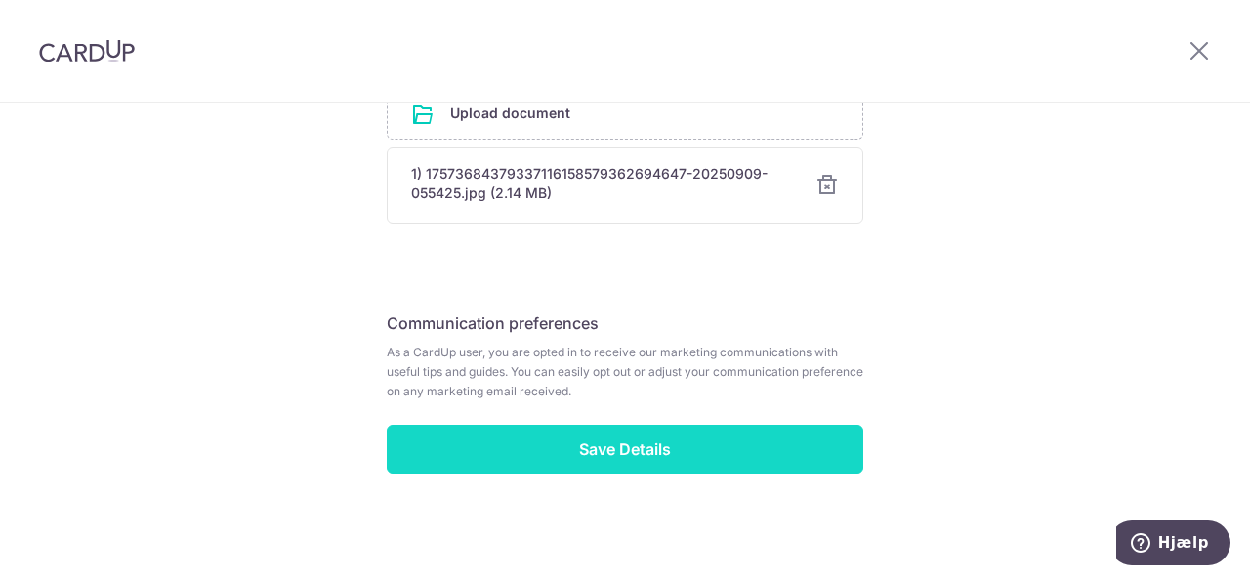
click at [706, 454] on input "Save Details" at bounding box center [625, 449] width 476 height 49
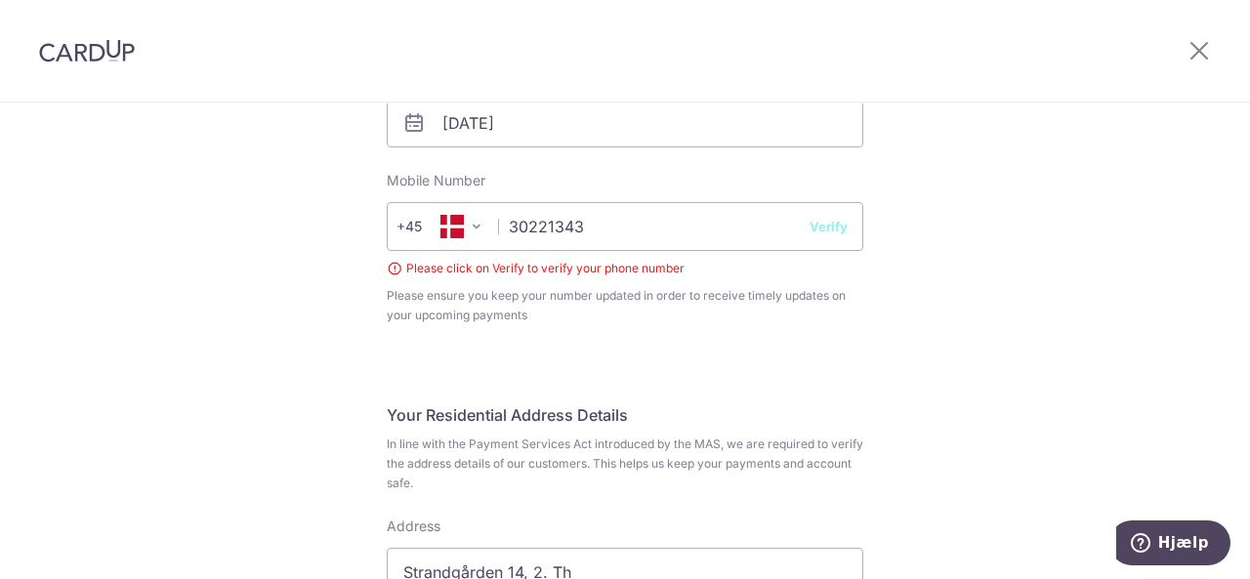
scroll to position [620, 0]
click at [568, 233] on input "30221343" at bounding box center [625, 227] width 476 height 49
click at [1146, 568] on body "Hjælp" at bounding box center [1173, 544] width 114 height 49
click at [1150, 537] on icon "Hjælp" at bounding box center [1140, 543] width 20 height 20
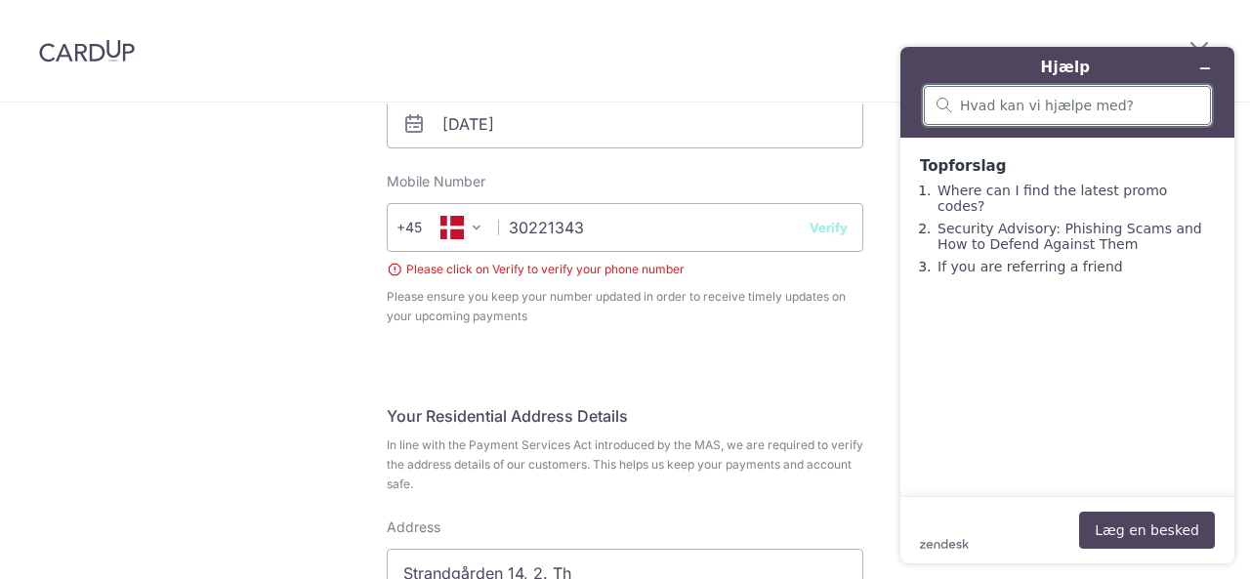
click at [1029, 108] on input "search" at bounding box center [1079, 106] width 238 height 18
type input "i keep clciking verify but it wont let me continue"
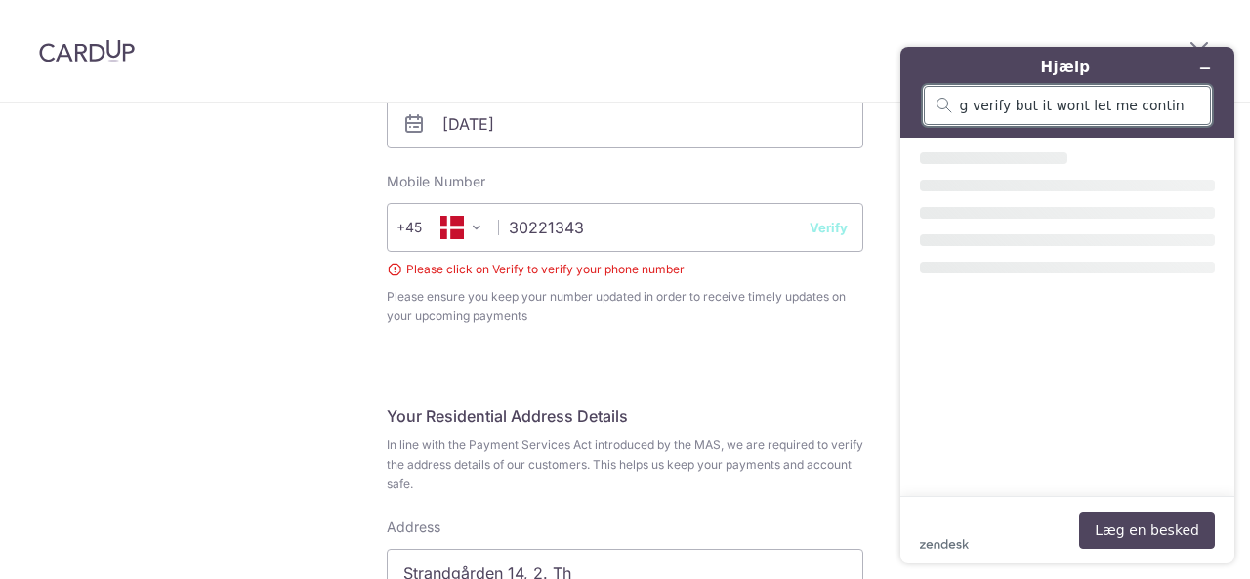
scroll to position [0, 63]
click at [1042, 111] on input "i keep clciking verify but it wont let me continue" at bounding box center [1072, 106] width 225 height 18
click at [1159, 525] on button "Læg en besked" at bounding box center [1147, 530] width 136 height 37
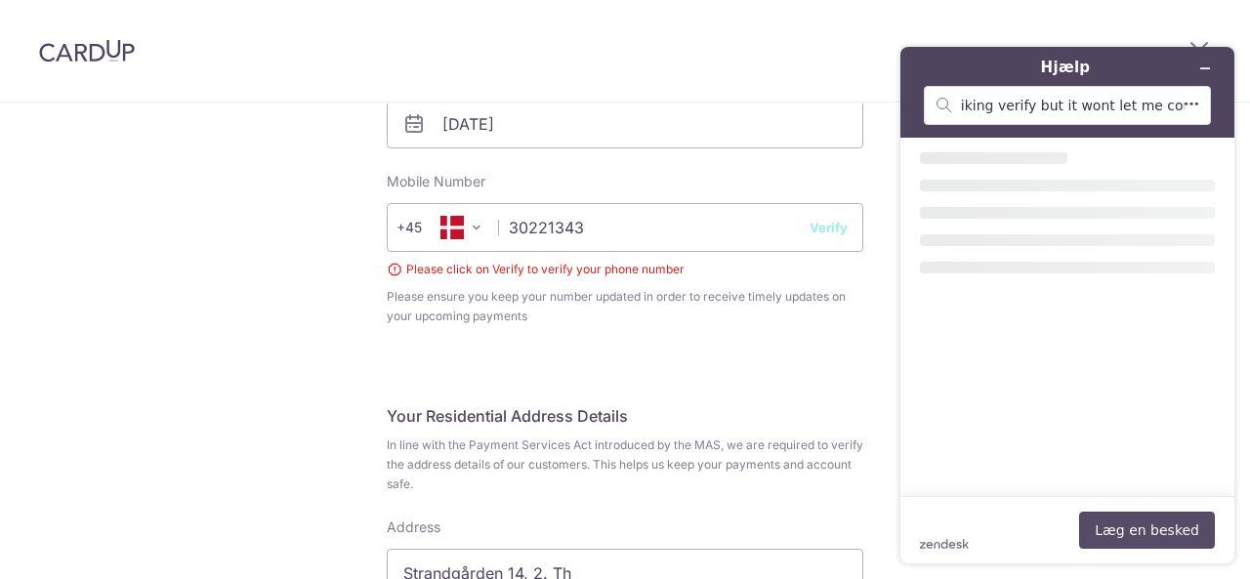
scroll to position [0, 0]
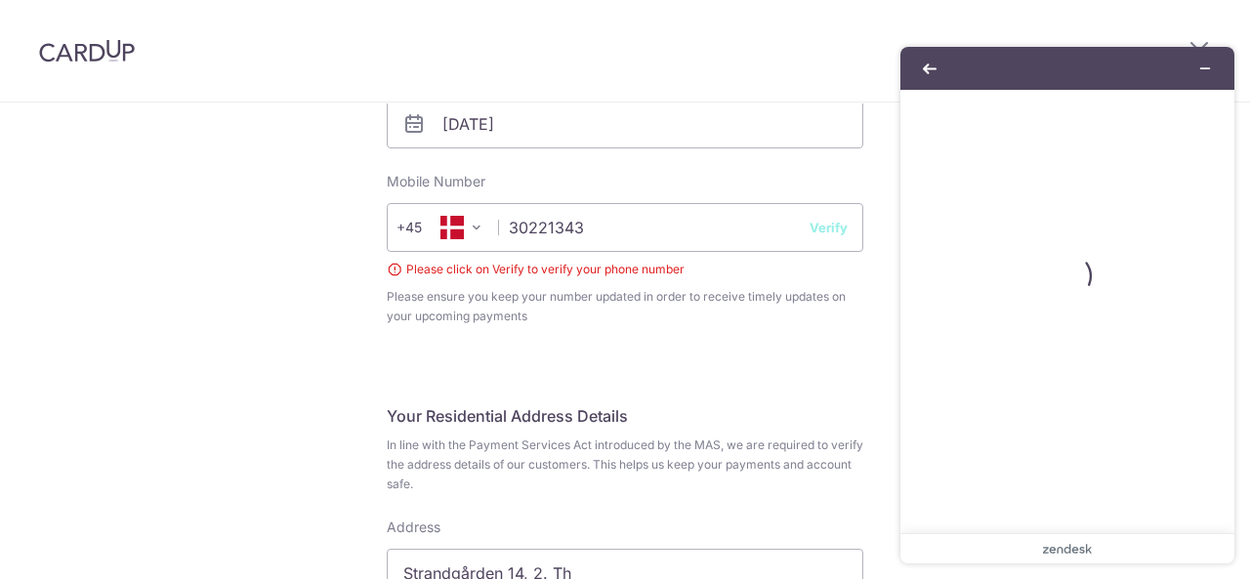
click at [453, 276] on div "Please click on Verify to verify your phone number" at bounding box center [625, 270] width 476 height 20
click at [390, 269] on div "Please click on Verify to verify your phone number" at bounding box center [625, 270] width 476 height 20
click at [508, 227] on input "30221343" at bounding box center [625, 227] width 476 height 49
type input "+30221343"
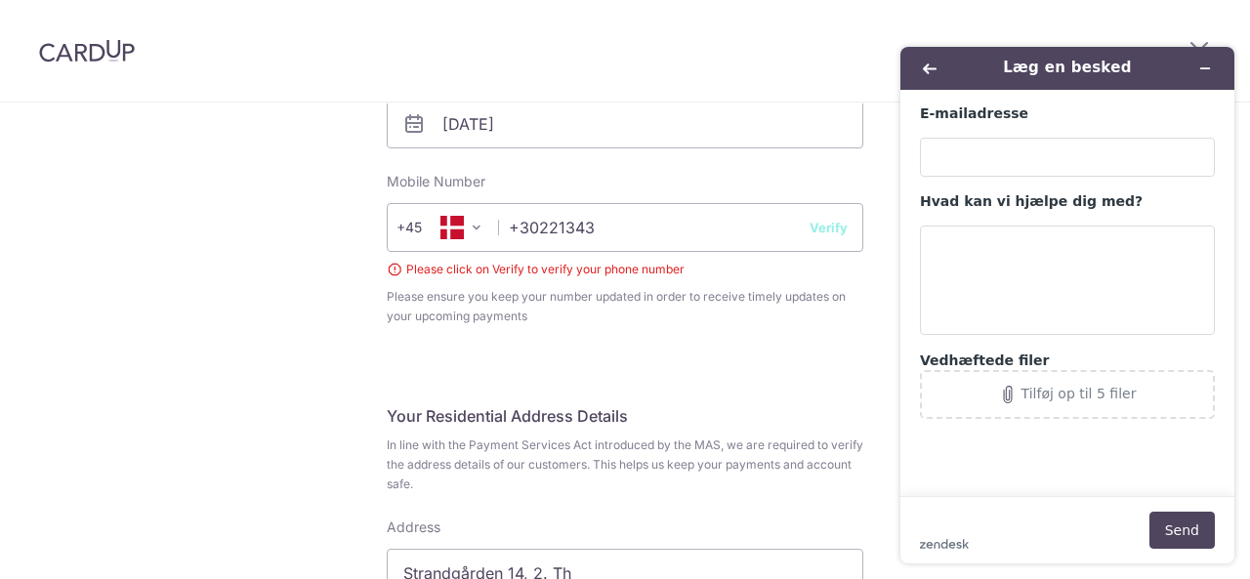
click at [1002, 186] on div "E-mailadresse Hvad kan vi hjælpe dig med? Vedhæftede filer Tilføj op til 5 filer" at bounding box center [1067, 261] width 295 height 314
click at [980, 140] on input "E-mailadresse" at bounding box center [1067, 157] width 295 height 39
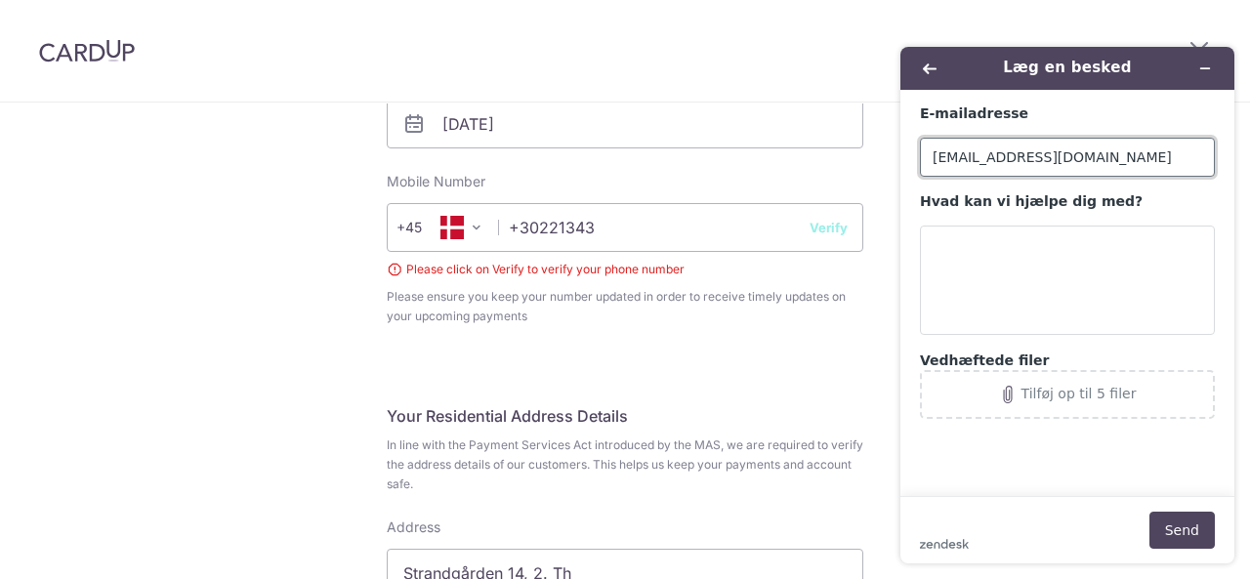
type input "[EMAIL_ADDRESS][DOMAIN_NAME]"
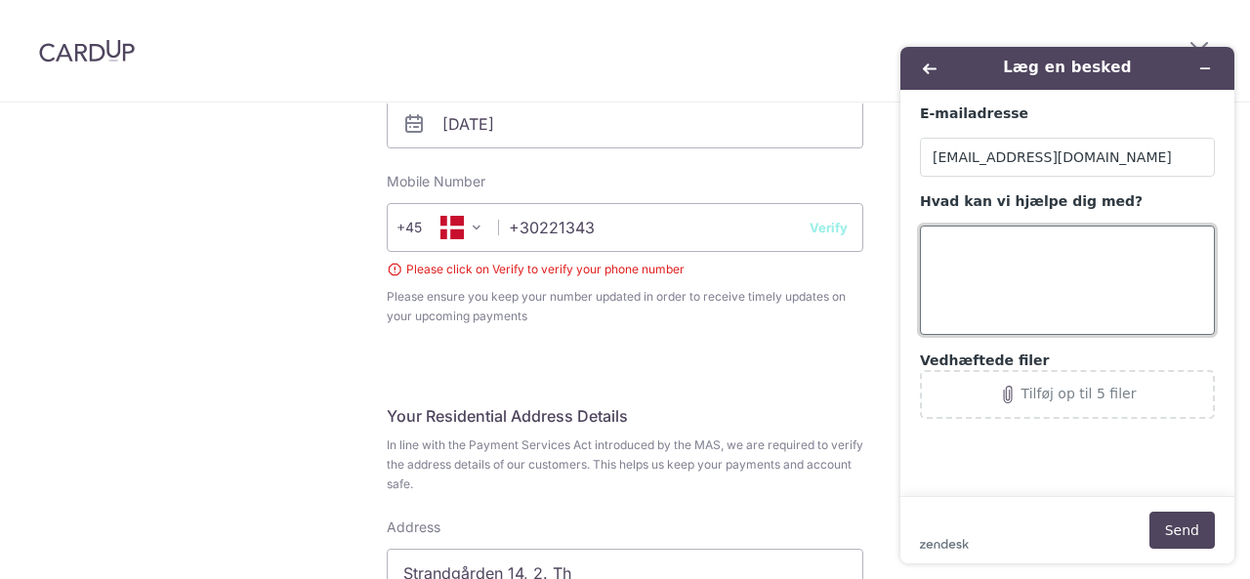
click at [1004, 248] on textarea "Hvad kan vi hjælpe dig med?" at bounding box center [1067, 280] width 295 height 109
click at [975, 258] on textarea "i keep clciking verify but it wont let me continue" at bounding box center [1067, 280] width 295 height 109
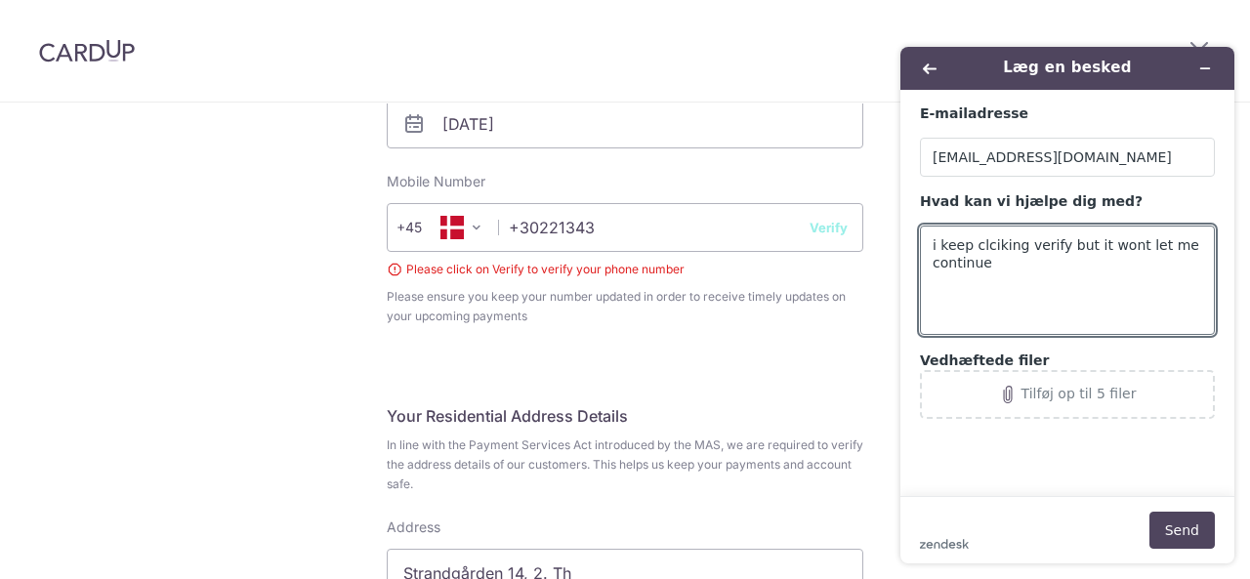
click at [392, 263] on div "Please click on Verify to verify your phone number" at bounding box center [625, 270] width 476 height 20
click at [866, 265] on div "Complete your details Your Details Please provide your full name as per your NR…" at bounding box center [624, 424] width 523 height 1833
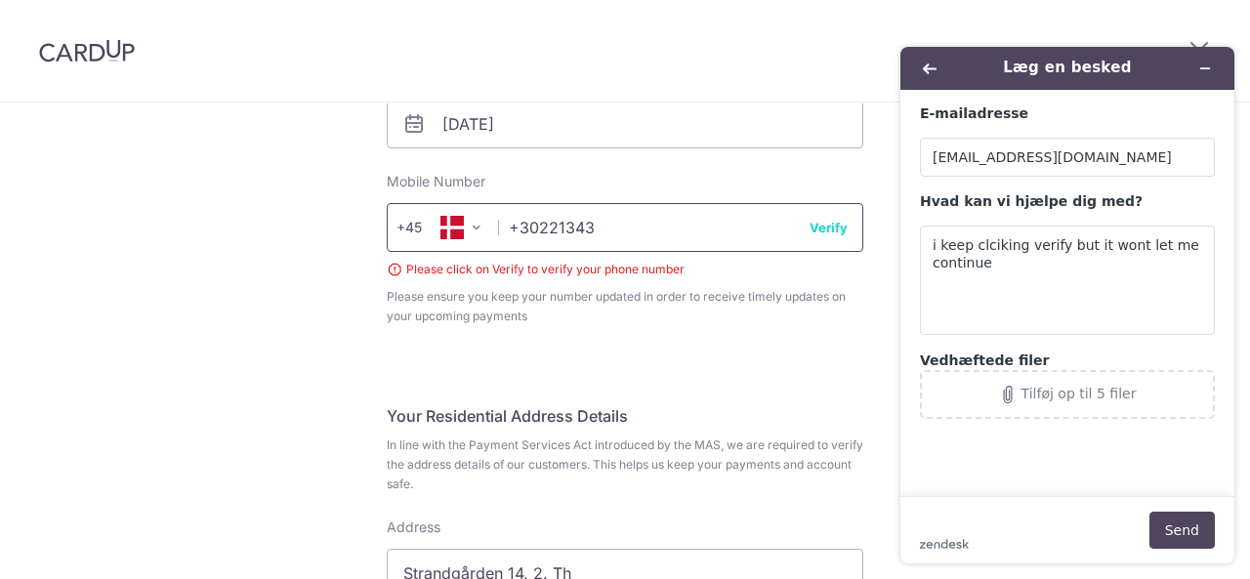
click at [694, 203] on input "+30221343" at bounding box center [625, 227] width 476 height 49
click at [796, 205] on input "+30221343" at bounding box center [625, 227] width 476 height 49
click at [674, 121] on input "[DATE]" at bounding box center [625, 124] width 476 height 49
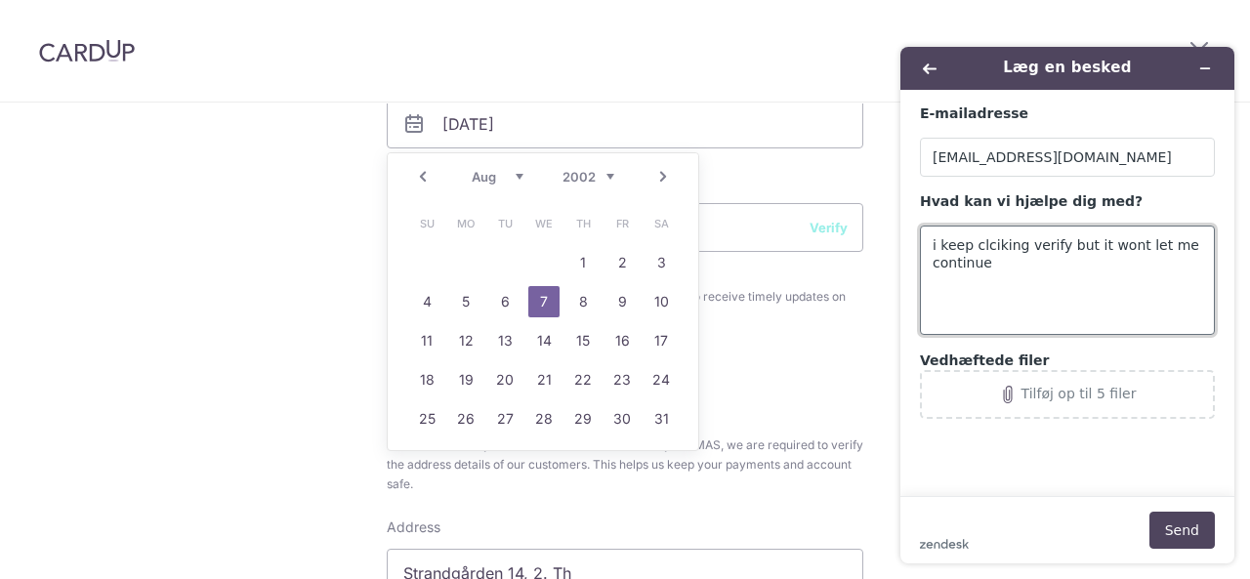
click at [988, 239] on textarea "i keep clciking verify but it wont let me continue" at bounding box center [1067, 280] width 295 height 109
type textarea "i keep clicking verify but it wont let me continue"
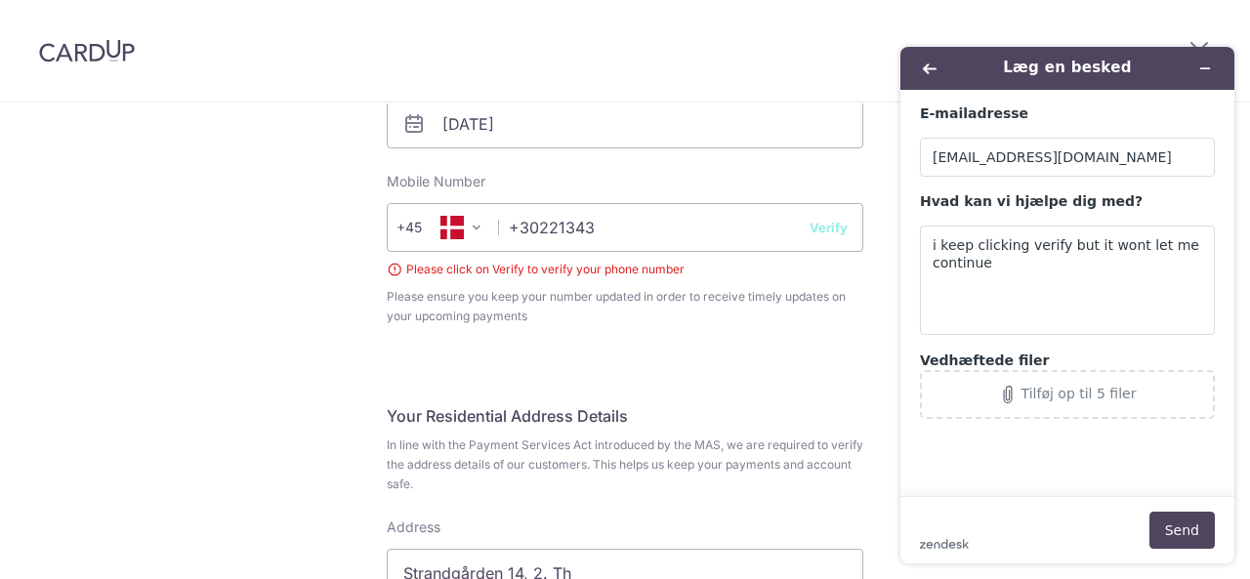
click at [1187, 552] on footer "zendesk .cls-1{fill:#03363d;} Send" at bounding box center [1067, 529] width 334 height 67
click at [1189, 527] on button "Send" at bounding box center [1181, 530] width 65 height 37
